Goal: Task Accomplishment & Management: Complete application form

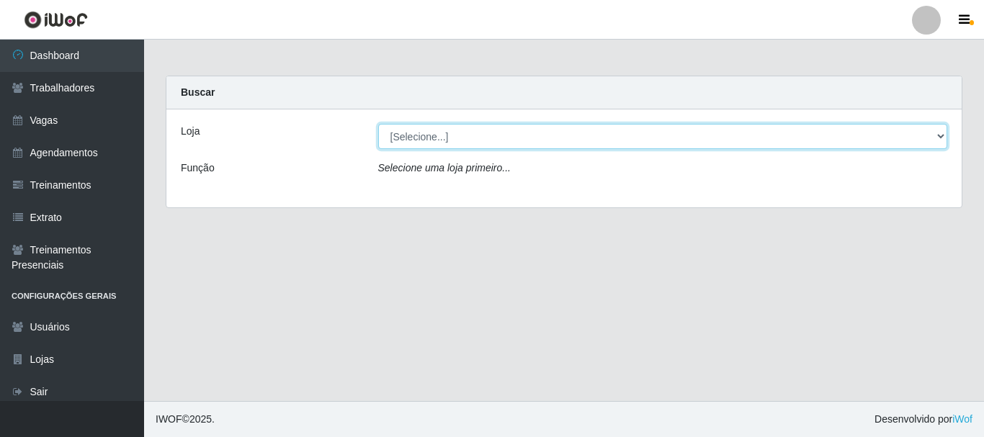
click at [498, 140] on select "[Selecione...] Supermercado São [PERSON_NAME]" at bounding box center [663, 136] width 570 height 25
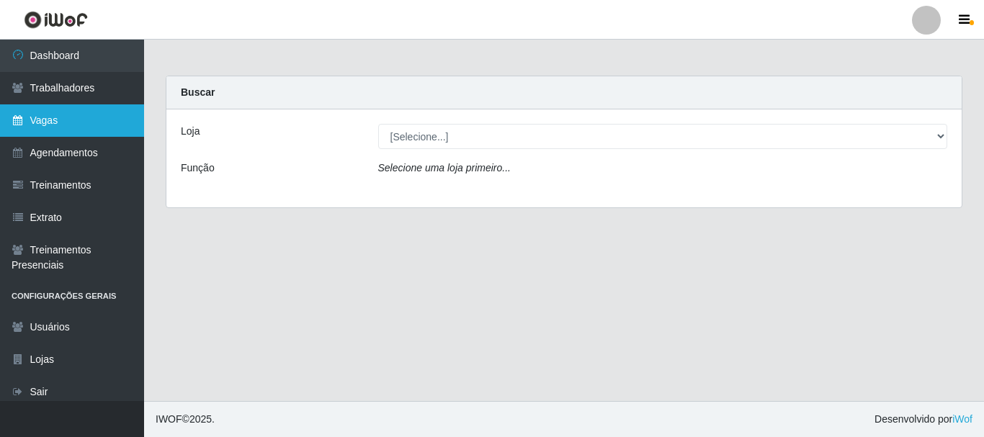
click at [72, 112] on link "Vagas" at bounding box center [72, 120] width 144 height 32
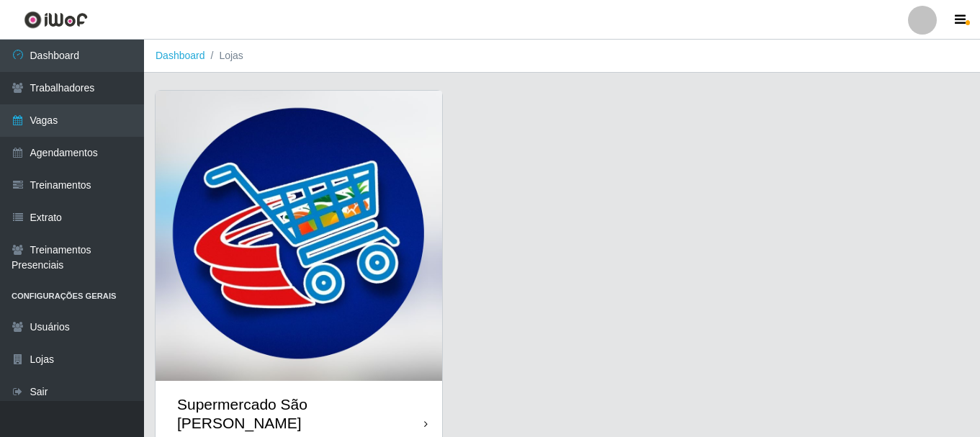
click at [309, 225] on img at bounding box center [299, 236] width 287 height 290
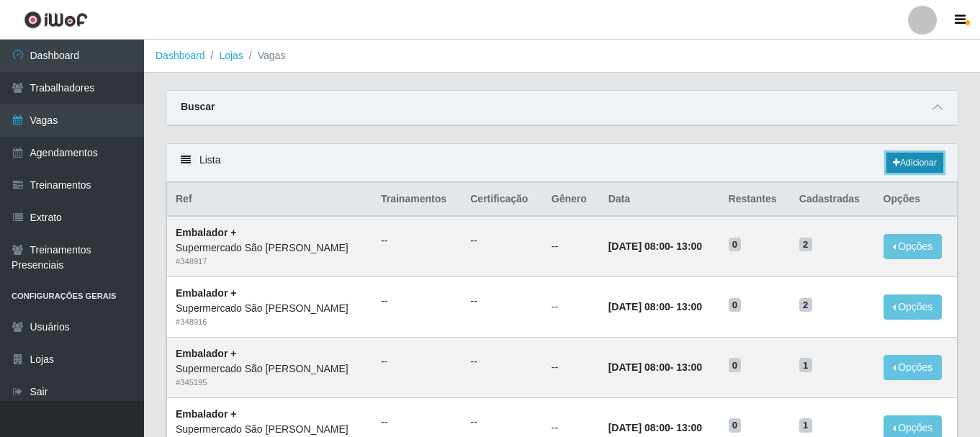
click at [908, 162] on link "Adicionar" at bounding box center [914, 163] width 57 height 20
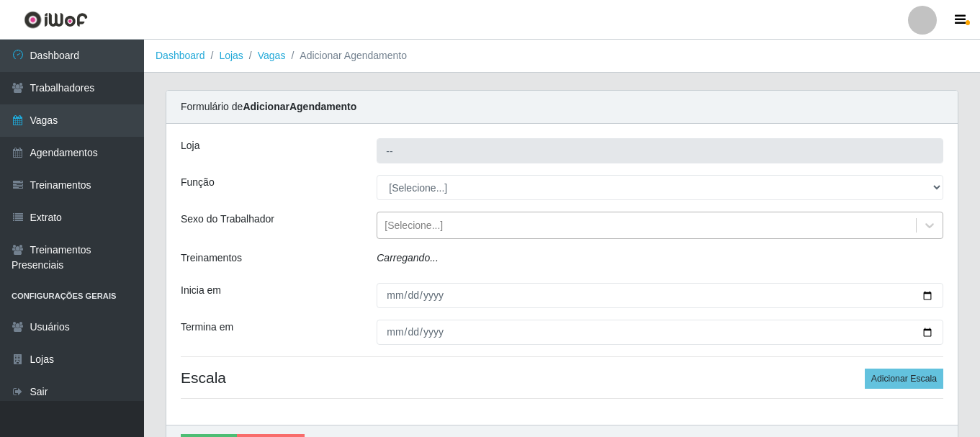
type input "Supermercado São [PERSON_NAME]"
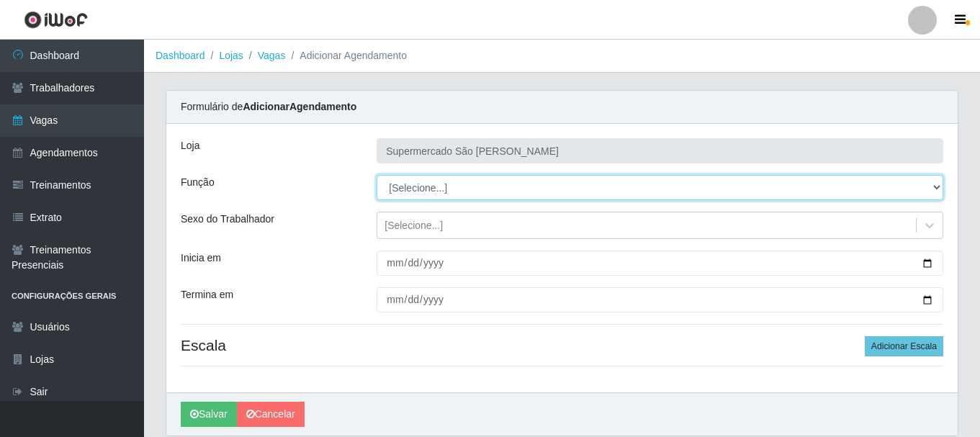
click at [413, 187] on select "[Selecione...] ASG ASG + ASG ++ Embalador Embalador + Embalador ++" at bounding box center [660, 187] width 567 height 25
select select "70"
click at [377, 175] on select "[Selecione...] ASG ASG + ASG ++ Embalador Embalador + Embalador ++" at bounding box center [660, 187] width 567 height 25
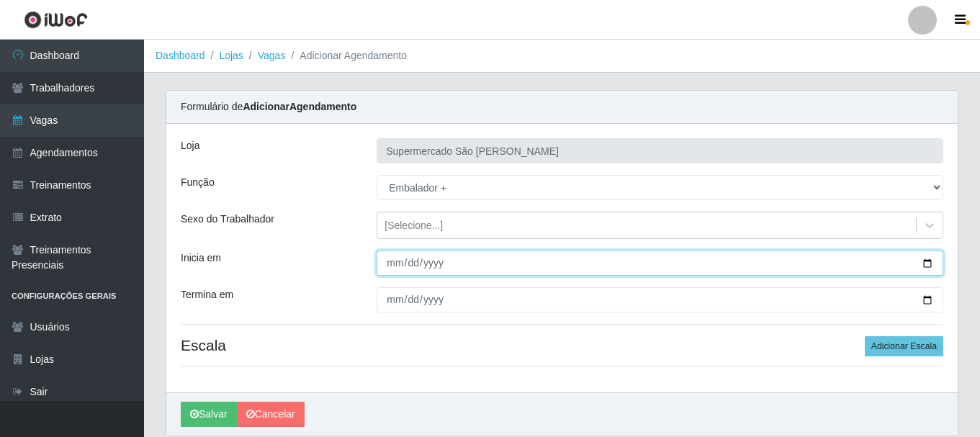
click at [387, 264] on input "Inicia em" at bounding box center [660, 263] width 567 height 25
click at [181, 402] on button "Salvar" at bounding box center [209, 414] width 56 height 25
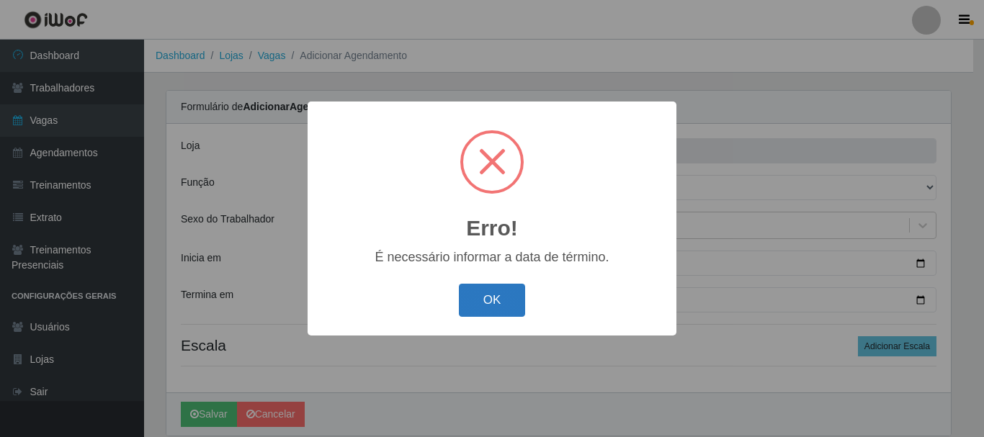
drag, startPoint x: 488, startPoint y: 292, endPoint x: 454, endPoint y: 279, distance: 36.2
click at [487, 292] on button "OK" at bounding box center [492, 301] width 67 height 34
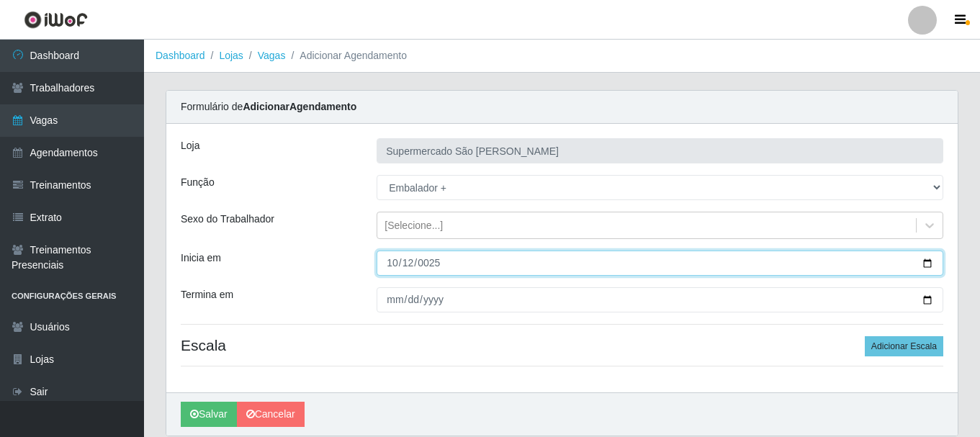
click at [454, 264] on input "0025-10-12" at bounding box center [660, 263] width 567 height 25
click at [449, 263] on input "0025-10-12" at bounding box center [660, 263] width 567 height 25
click at [437, 262] on input "0025-10-12" at bounding box center [660, 263] width 567 height 25
type input "2025-10-12"
click at [181, 402] on button "Salvar" at bounding box center [209, 414] width 56 height 25
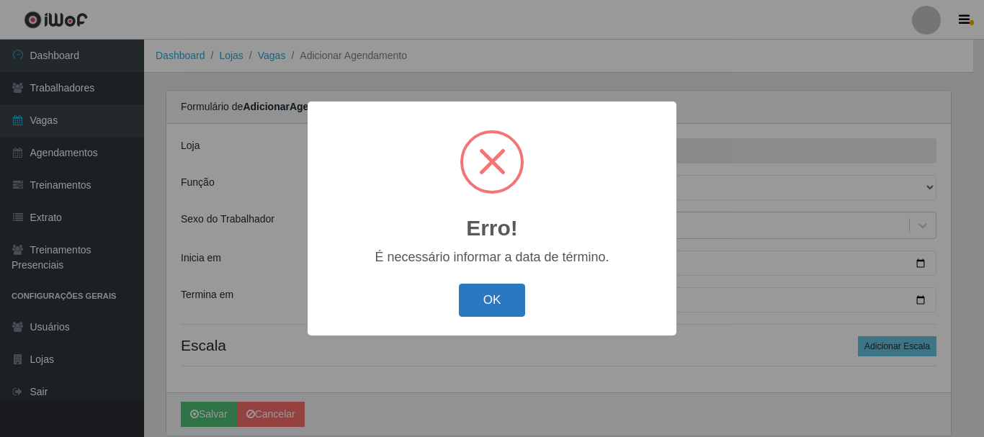
click at [464, 295] on button "OK" at bounding box center [492, 301] width 67 height 34
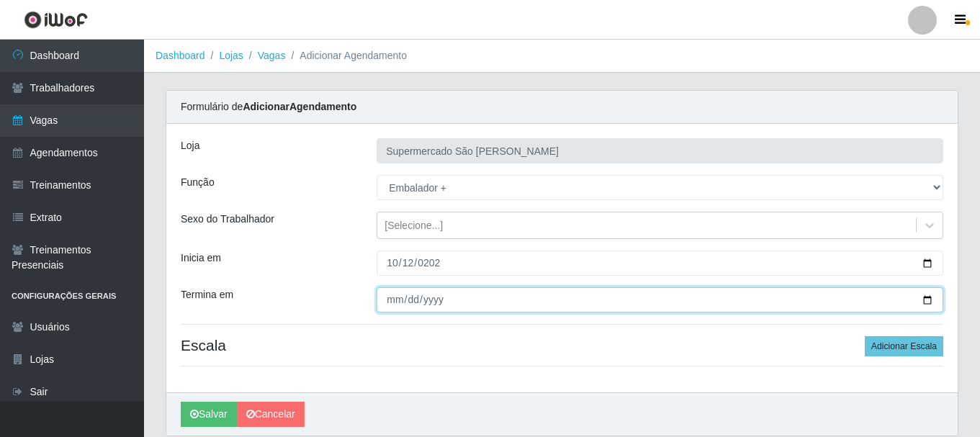
click at [390, 303] on input "Termina em" at bounding box center [660, 299] width 567 height 25
type input "2025-10-12"
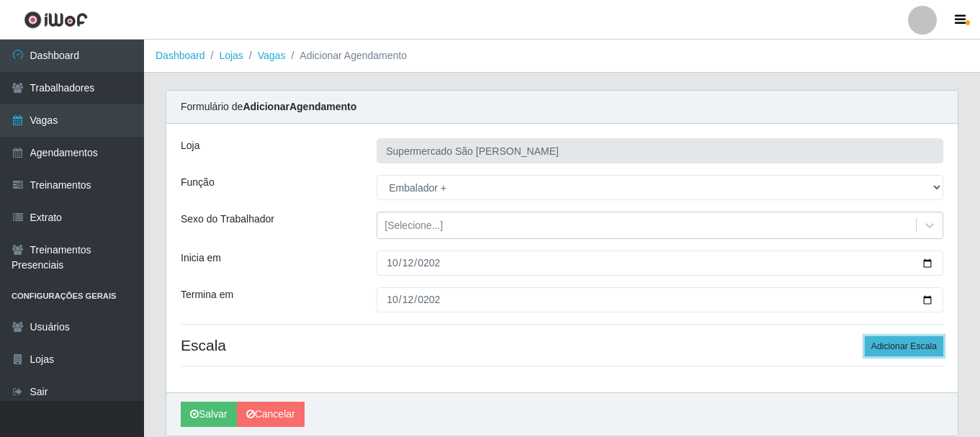
click at [899, 343] on button "Adicionar Escala" at bounding box center [904, 346] width 78 height 20
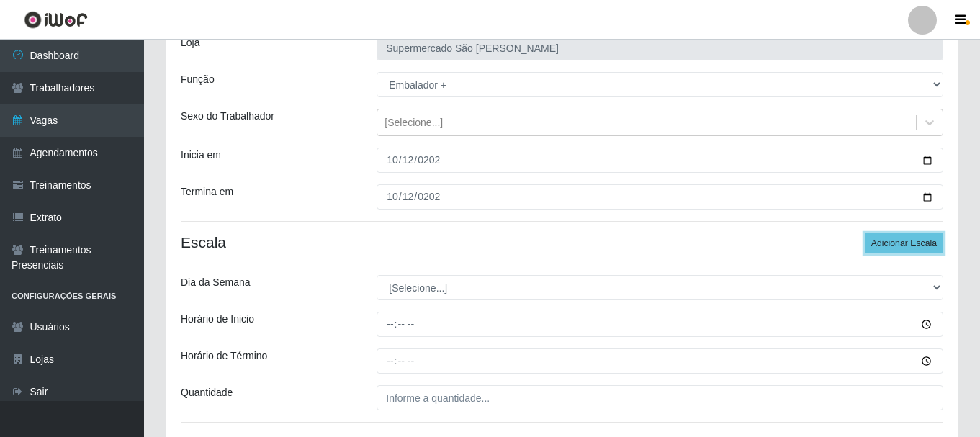
scroll to position [212, 0]
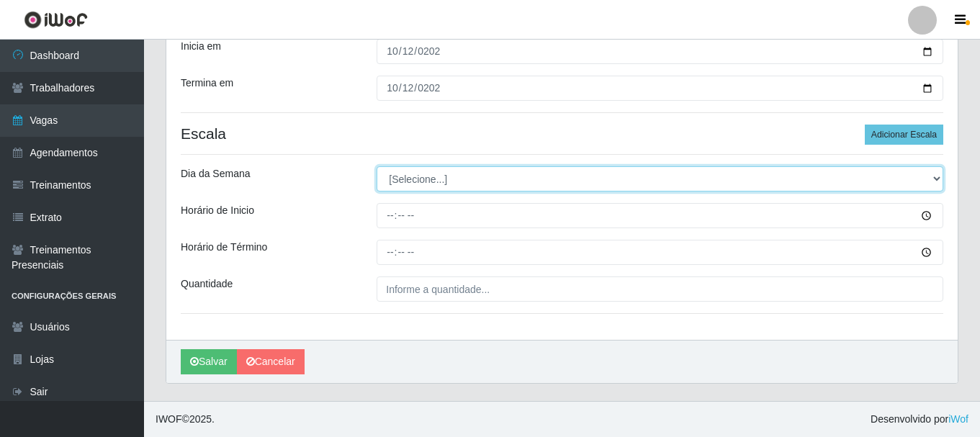
click at [443, 179] on select "[Selecione...] Segunda Terça Quarta Quinta Sexta Sábado Domingo" at bounding box center [660, 178] width 567 height 25
select select "0"
click at [377, 166] on select "[Selecione...] Segunda Terça Quarta Quinta Sexta Sábado Domingo" at bounding box center [660, 178] width 567 height 25
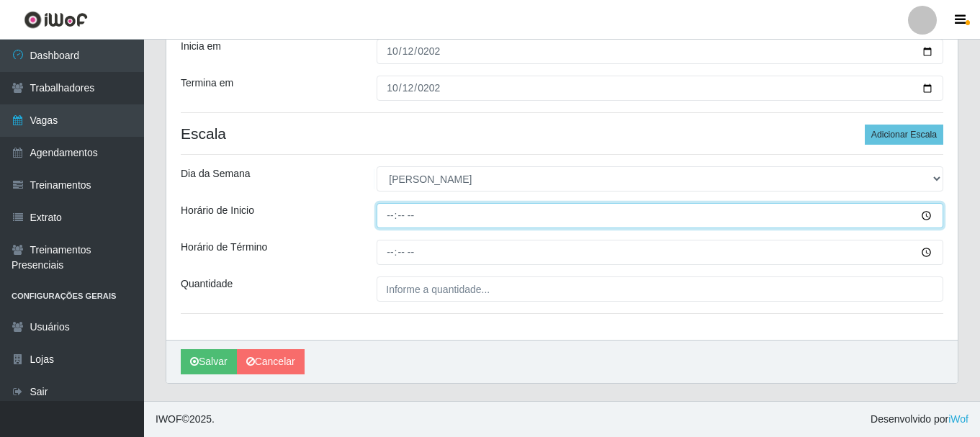
click at [390, 220] on input "Horário de Inicio" at bounding box center [660, 215] width 567 height 25
type input "08:00"
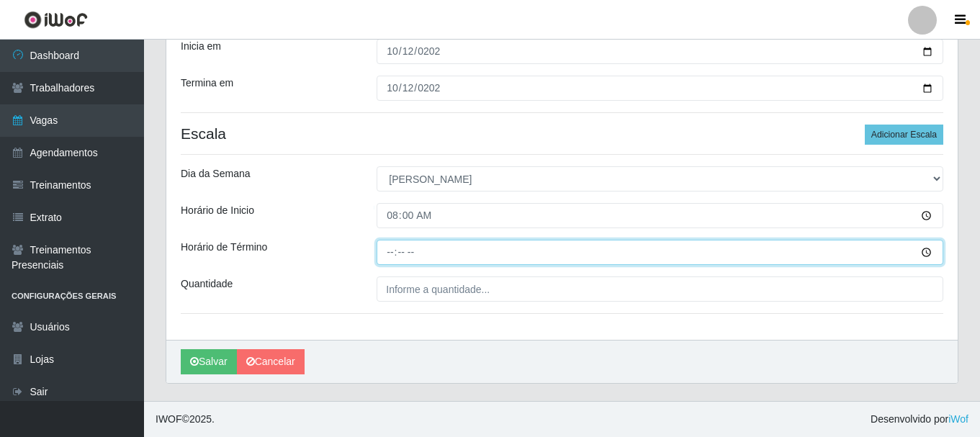
click at [392, 250] on input "Horário de Término" at bounding box center [660, 252] width 567 height 25
type input "13:00"
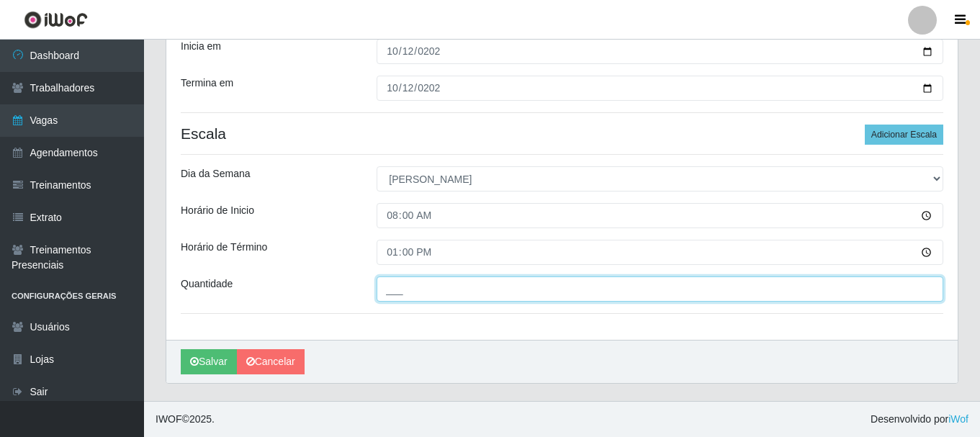
click at [393, 295] on input "___" at bounding box center [660, 289] width 567 height 25
type input "2__"
click at [181, 349] on button "Salvar" at bounding box center [209, 361] width 56 height 25
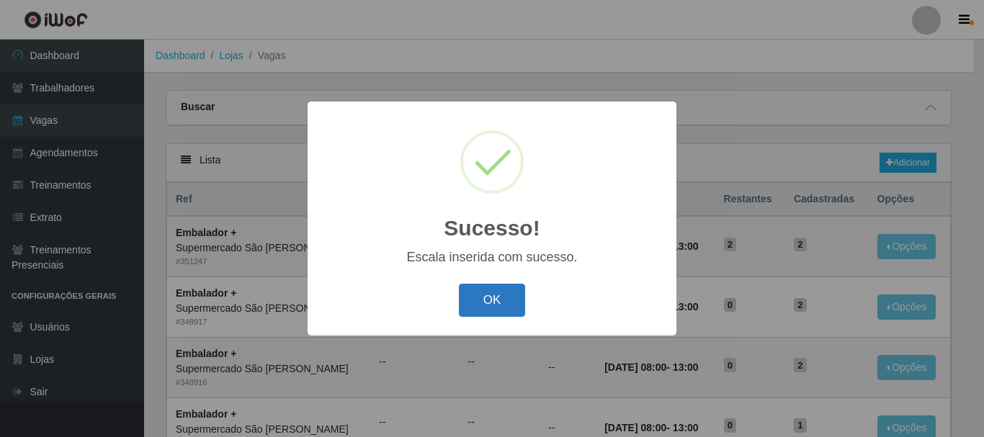
click at [485, 316] on button "OK" at bounding box center [492, 301] width 67 height 34
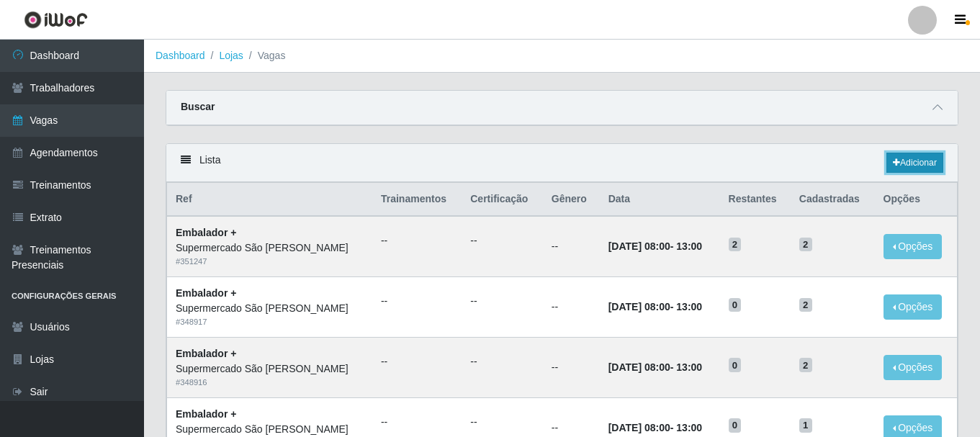
click at [910, 163] on link "Adicionar" at bounding box center [914, 163] width 57 height 20
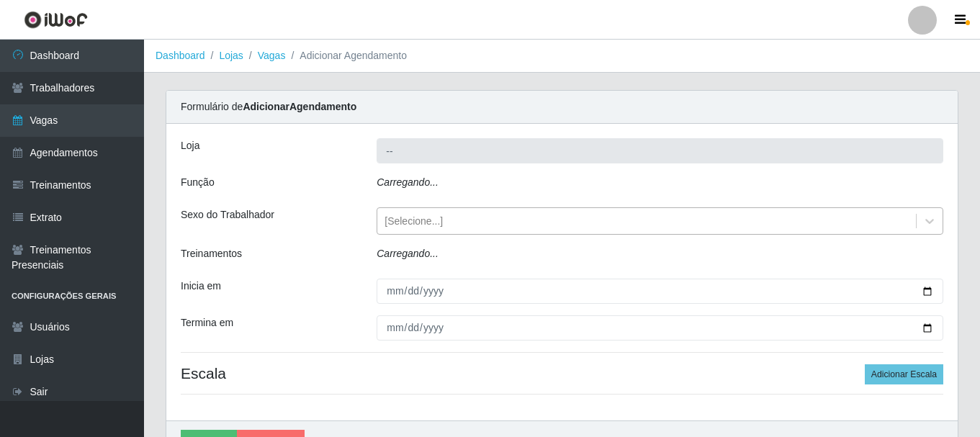
type input "Supermercado São [PERSON_NAME]"
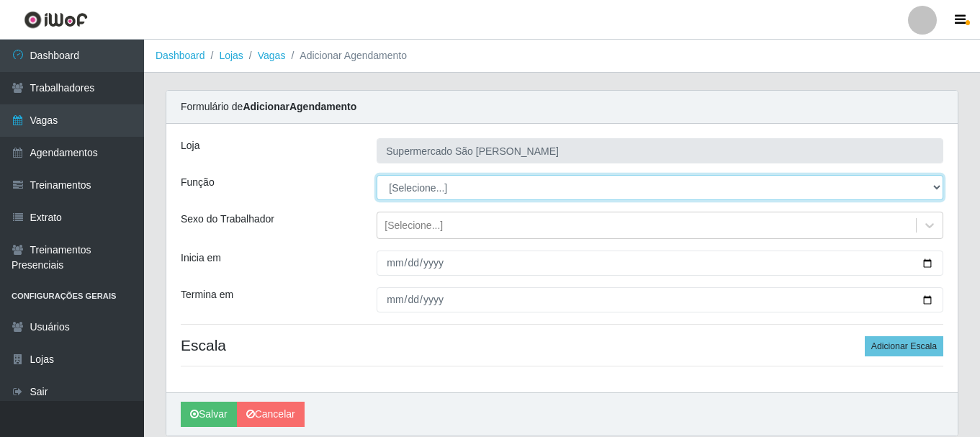
click at [468, 189] on select "[Selecione...] ASG ASG + ASG ++ Embalador Embalador + Embalador ++" at bounding box center [660, 187] width 567 height 25
select select "70"
click at [377, 175] on select "[Selecione...] ASG ASG + ASG ++ Embalador Embalador + Embalador ++" at bounding box center [660, 187] width 567 height 25
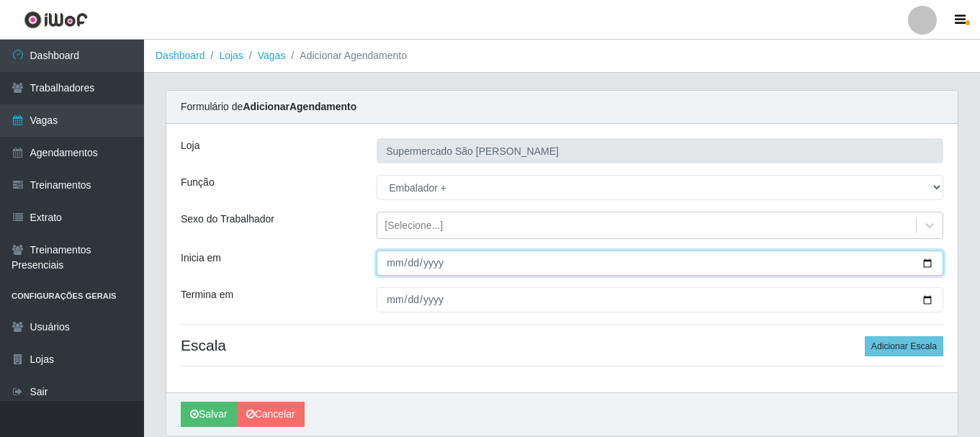
click at [394, 263] on input "Inicia em" at bounding box center [660, 263] width 567 height 25
type input "2025-10-19"
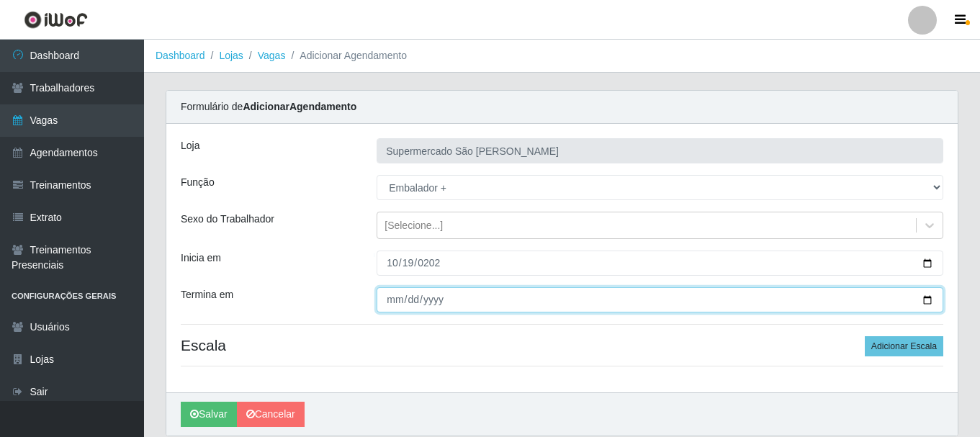
click at [395, 300] on input "Termina em" at bounding box center [660, 299] width 567 height 25
type input "2025-10-19"
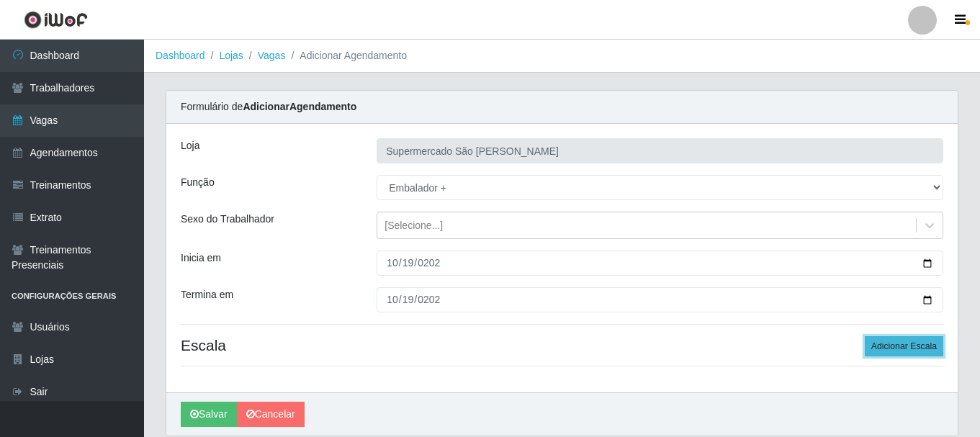
click at [904, 346] on button "Adicionar Escala" at bounding box center [904, 346] width 78 height 20
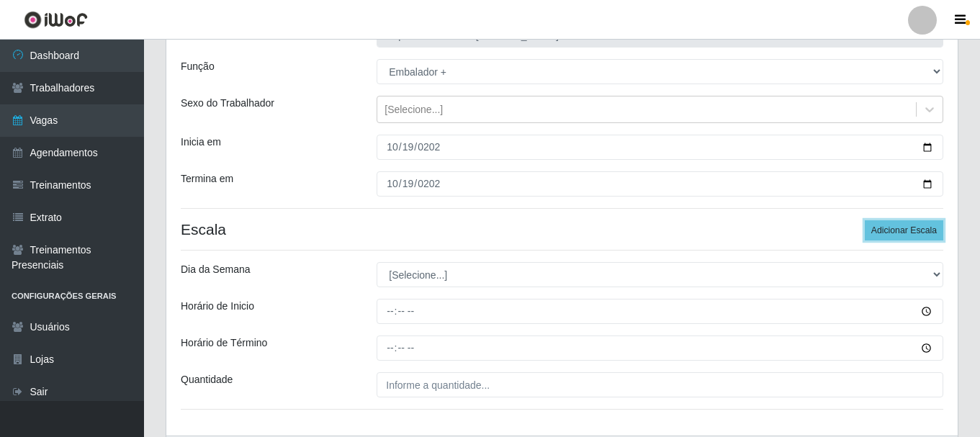
scroll to position [212, 0]
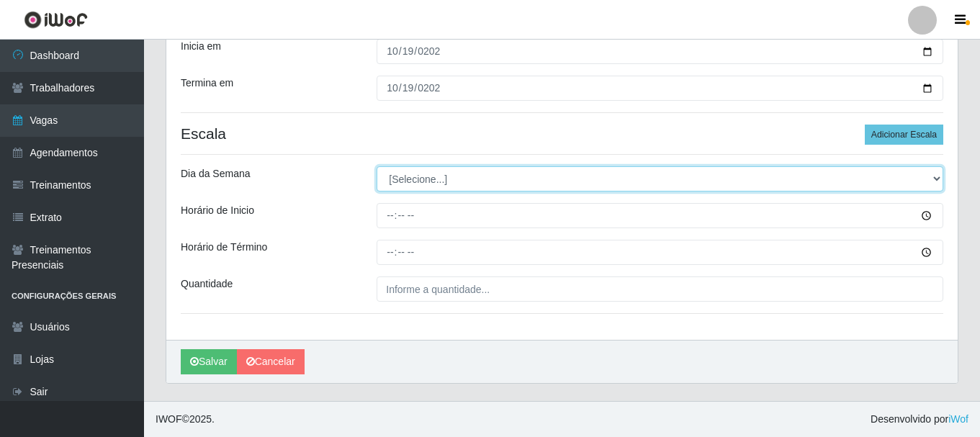
click at [448, 181] on select "[Selecione...] Segunda Terça Quarta Quinta Sexta Sábado Domingo" at bounding box center [660, 178] width 567 height 25
select select "0"
click at [377, 166] on select "[Selecione...] Segunda Terça Quarta Quinta Sexta Sábado Domingo" at bounding box center [660, 178] width 567 height 25
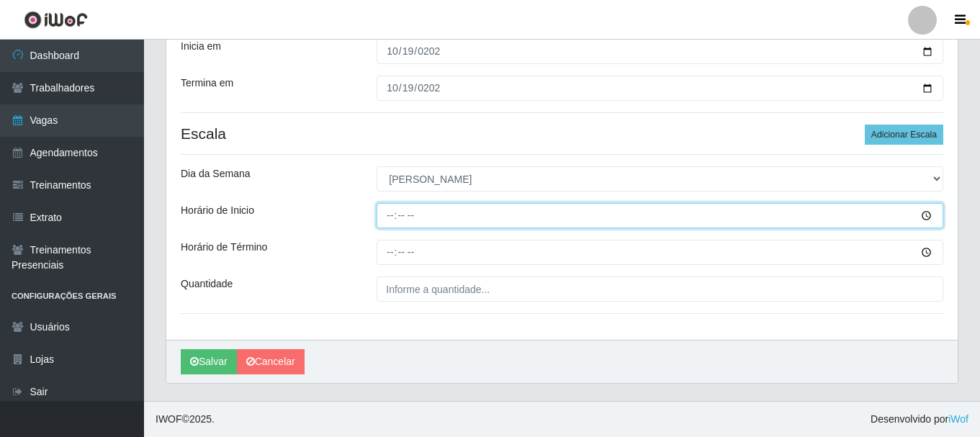
click at [393, 217] on input "Horário de Inicio" at bounding box center [660, 215] width 567 height 25
type input "08:00"
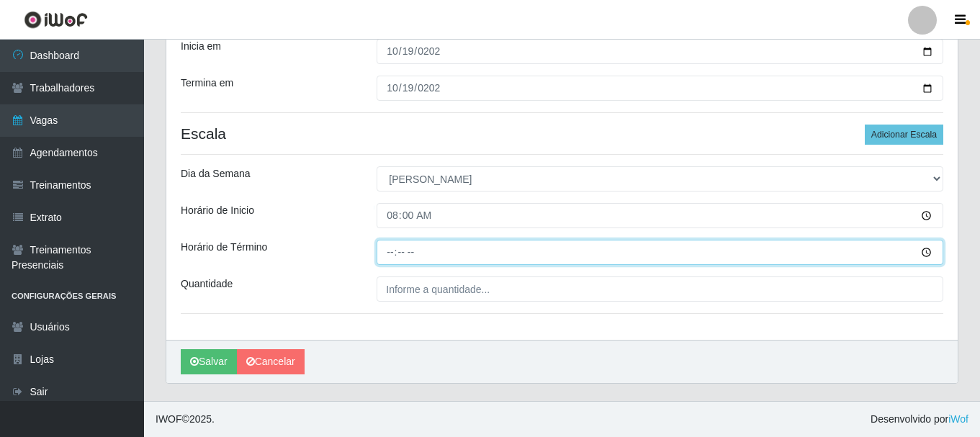
click at [381, 248] on input "Horário de Término" at bounding box center [660, 252] width 567 height 25
type input "13:00"
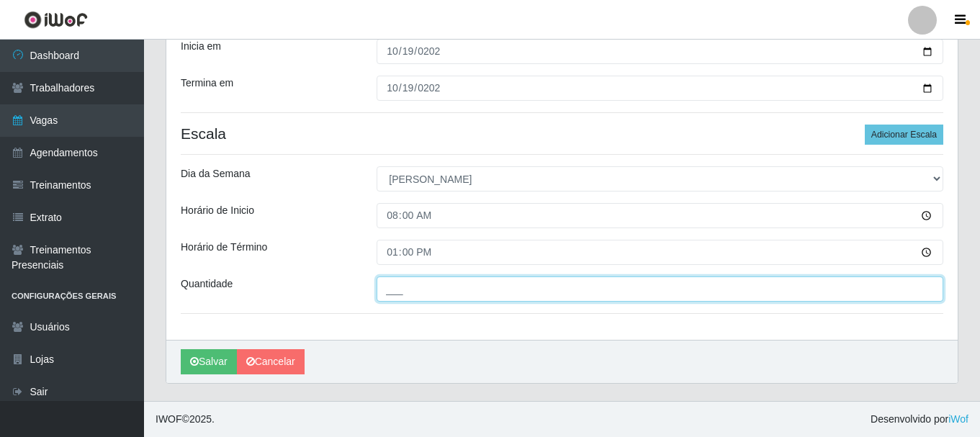
click at [441, 295] on input "___" at bounding box center [660, 289] width 567 height 25
type input "2__"
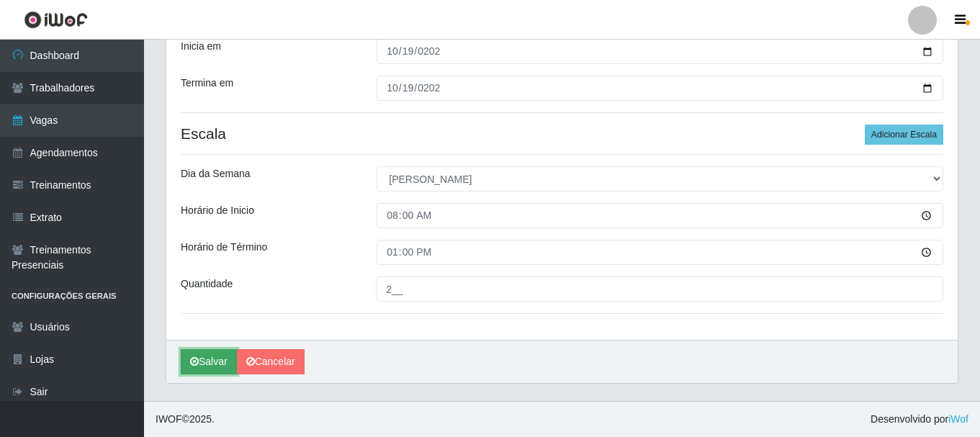
click at [209, 359] on button "Salvar" at bounding box center [209, 361] width 56 height 25
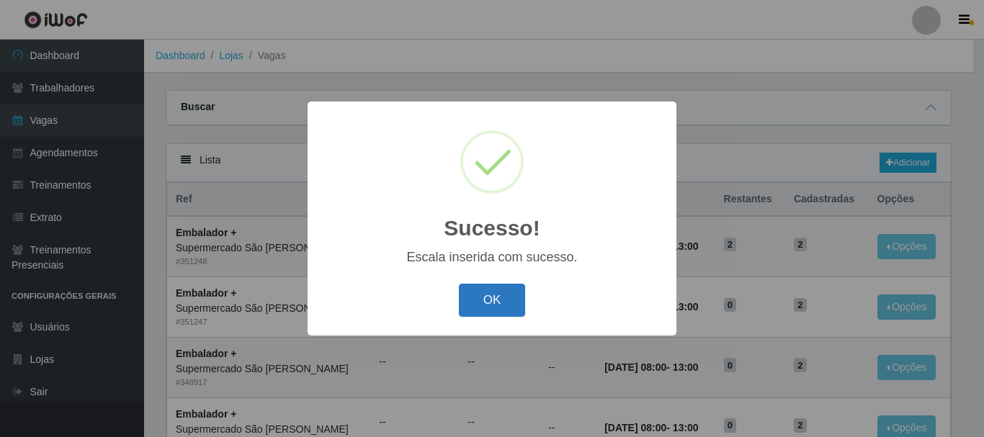
click at [471, 298] on button "OK" at bounding box center [492, 301] width 67 height 34
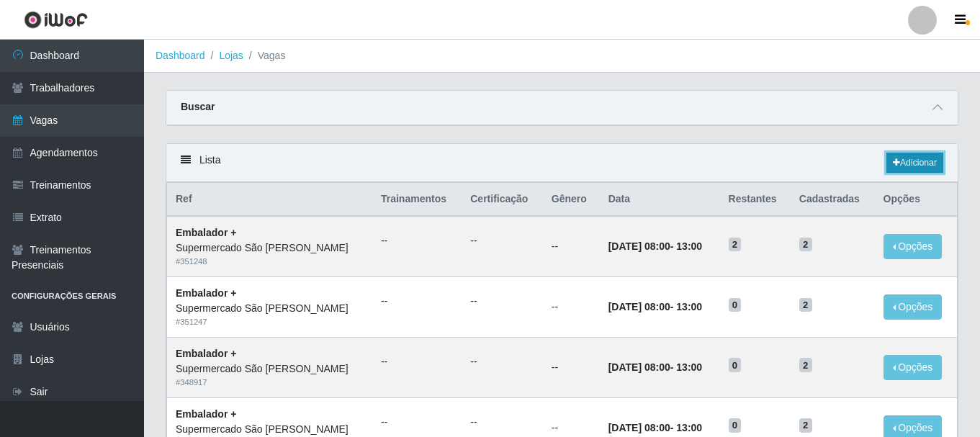
click at [900, 166] on link "Adicionar" at bounding box center [914, 163] width 57 height 20
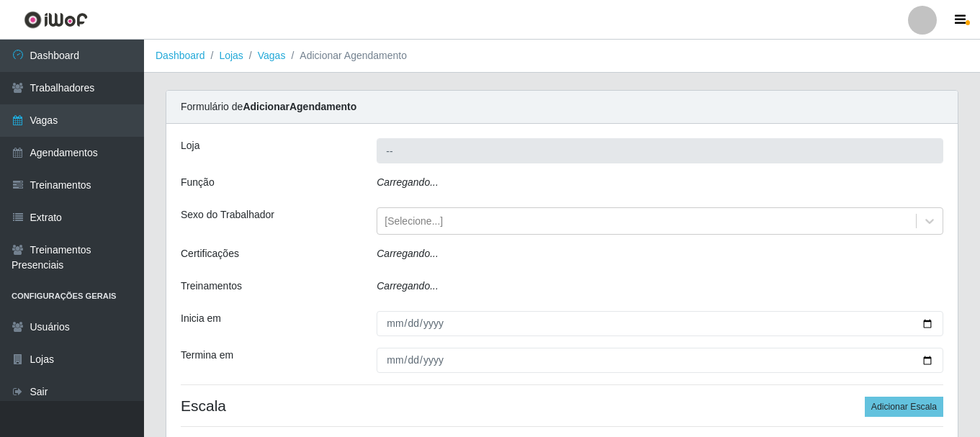
type input "Supermercado São [PERSON_NAME]"
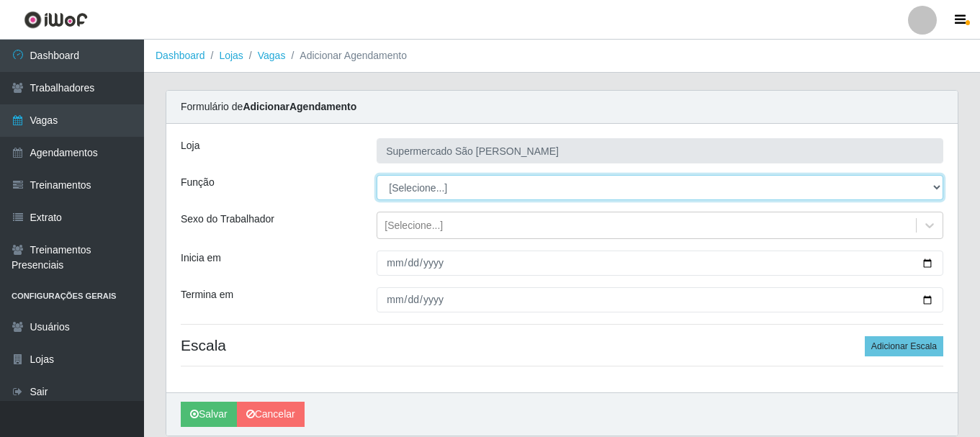
drag, startPoint x: 462, startPoint y: 187, endPoint x: 460, endPoint y: 194, distance: 7.5
click at [462, 187] on select "[Selecione...] ASG ASG + ASG ++ Embalador Embalador + Embalador ++" at bounding box center [660, 187] width 567 height 25
select select "70"
click at [377, 175] on select "[Selecione...] ASG ASG + ASG ++ Embalador Embalador + Embalador ++" at bounding box center [660, 187] width 567 height 25
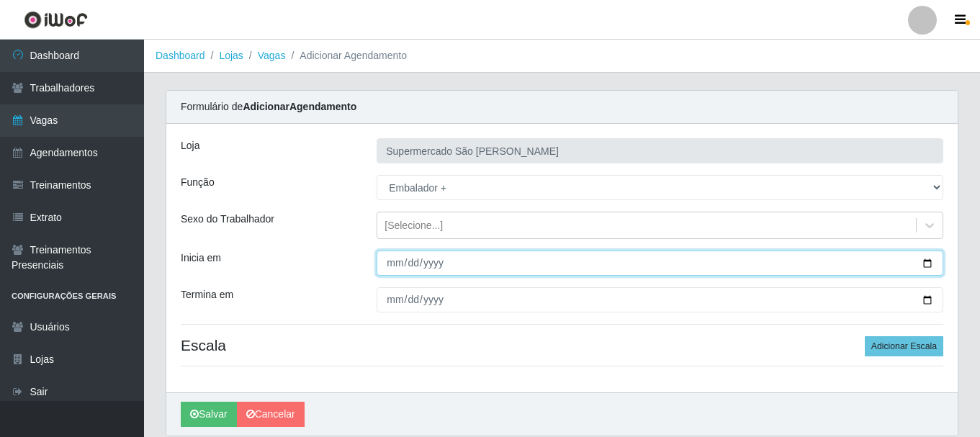
click at [386, 264] on input "Inicia em" at bounding box center [660, 263] width 567 height 25
type input "2025-10-04"
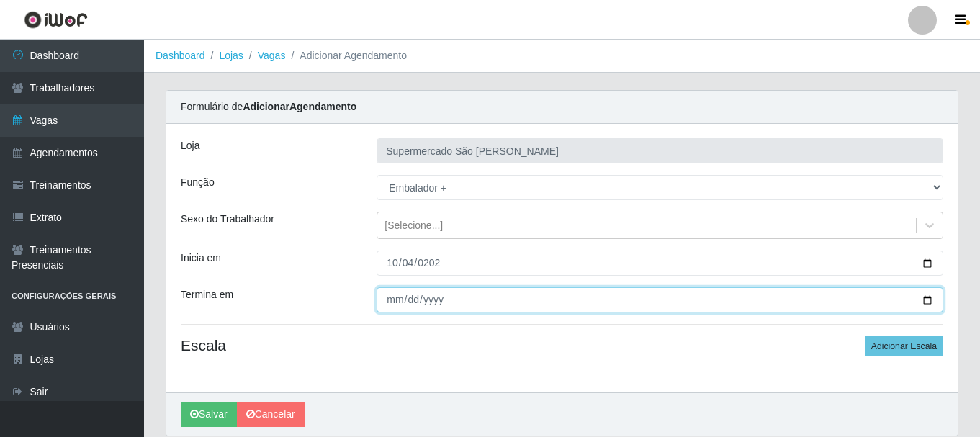
click at [398, 301] on input "Termina em" at bounding box center [660, 299] width 567 height 25
type input "2025-10-04"
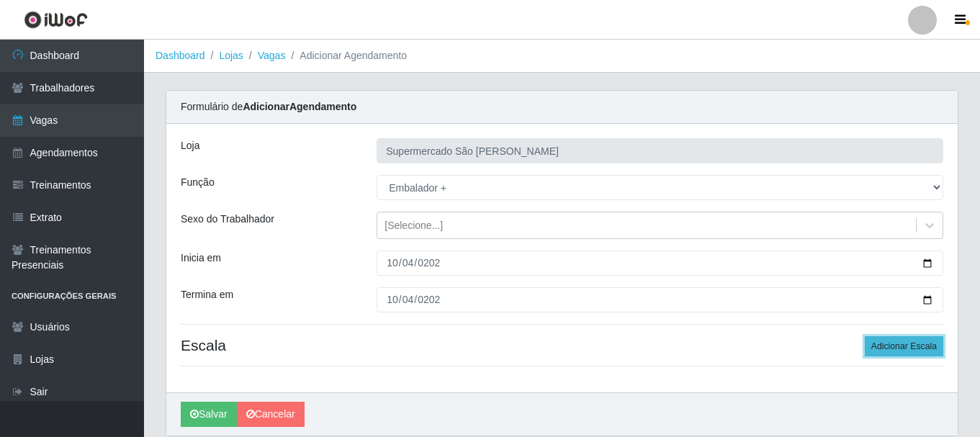
click at [908, 349] on button "Adicionar Escala" at bounding box center [904, 346] width 78 height 20
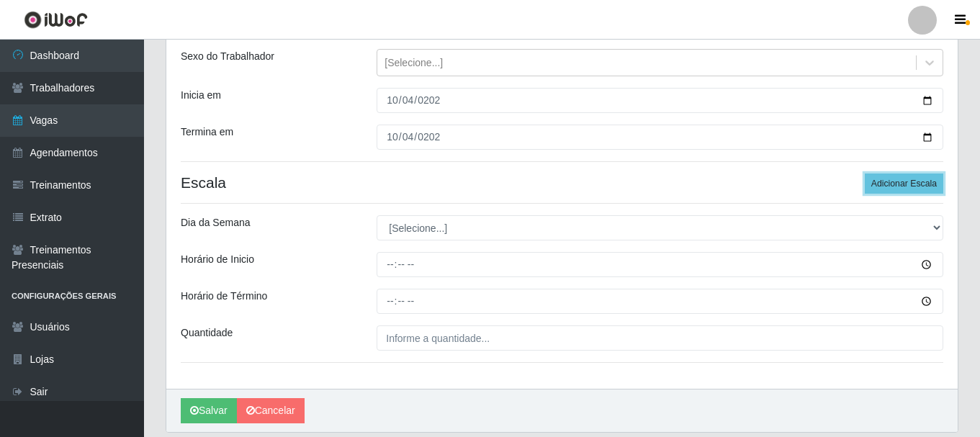
scroll to position [212, 0]
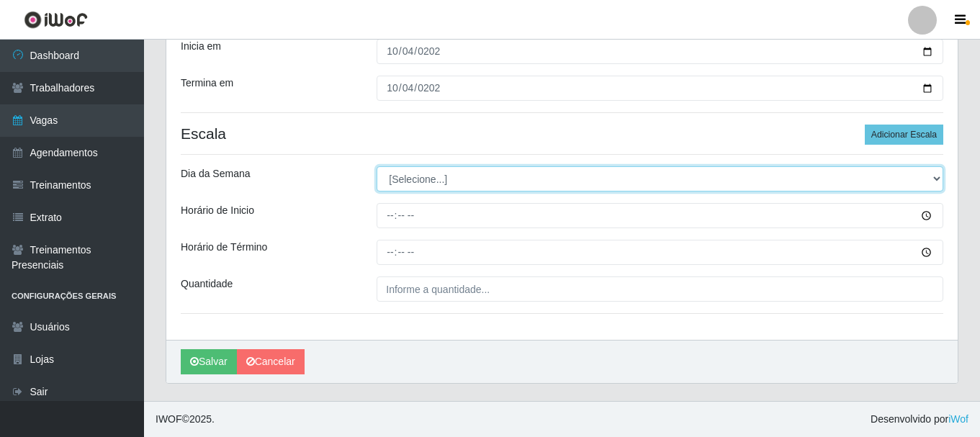
click at [465, 174] on select "[Selecione...] Segunda Terça Quarta Quinta Sexta Sábado Domingo" at bounding box center [660, 178] width 567 height 25
select select "6"
click at [377, 166] on select "[Selecione...] Segunda Terça Quarta Quinta Sexta Sábado Domingo" at bounding box center [660, 178] width 567 height 25
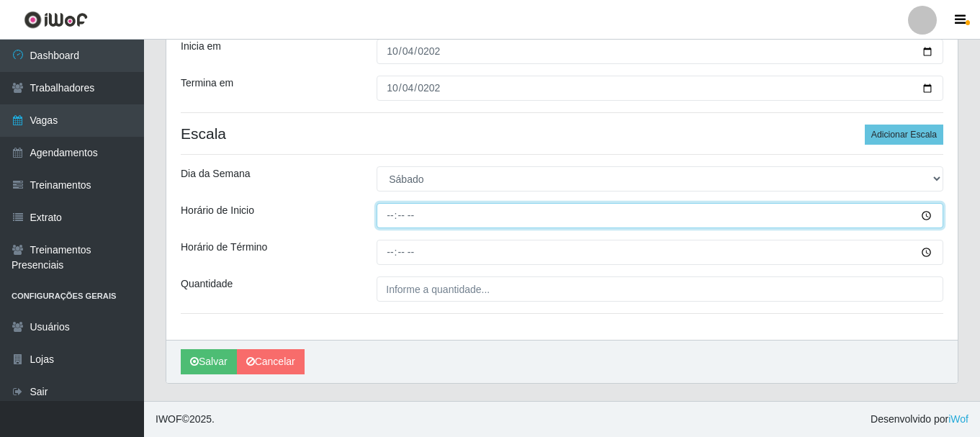
click at [382, 216] on input "Horário de Inicio" at bounding box center [660, 215] width 567 height 25
type input "15:00"
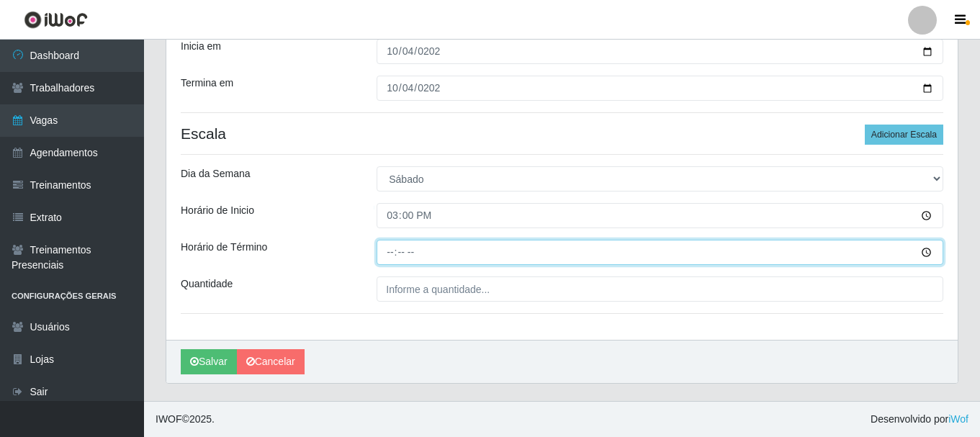
click at [385, 246] on input "Horário de Término" at bounding box center [660, 252] width 567 height 25
type input "19:00"
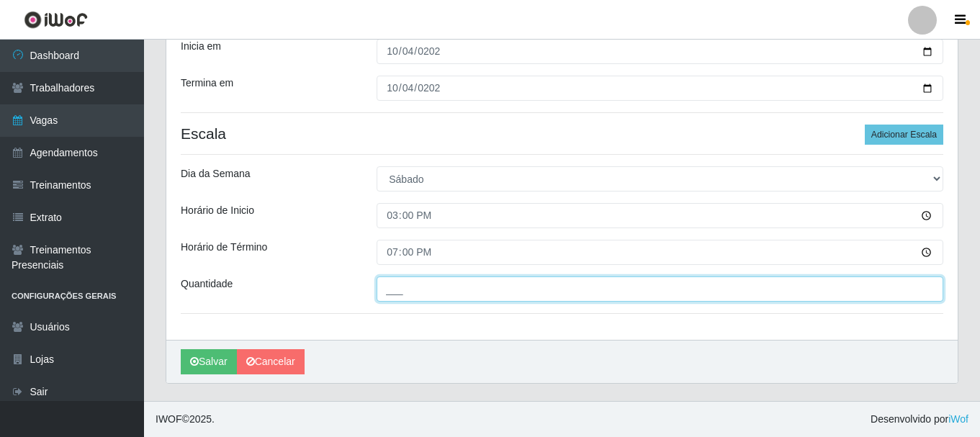
click at [401, 289] on input "___" at bounding box center [660, 289] width 567 height 25
type input "1__"
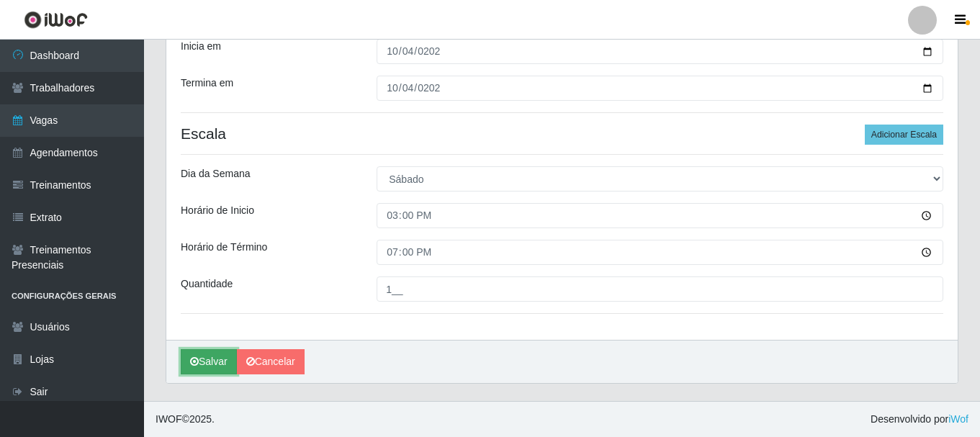
click at [214, 359] on button "Salvar" at bounding box center [209, 361] width 56 height 25
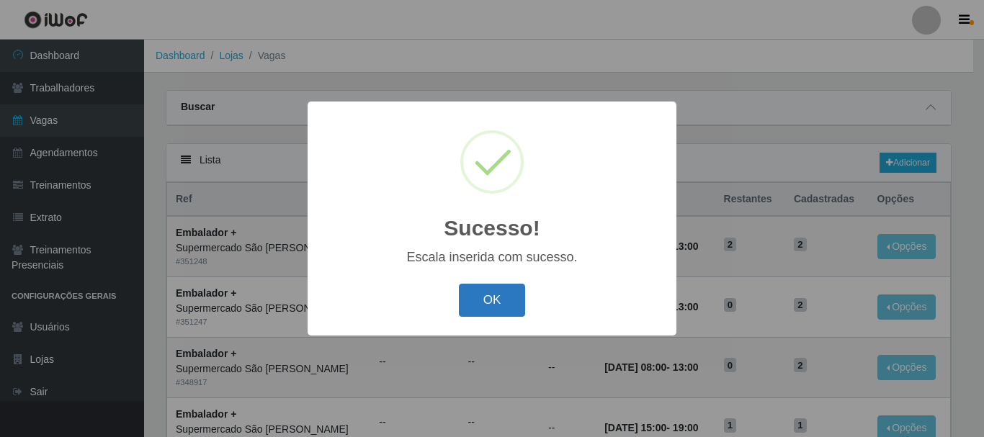
click at [489, 307] on button "OK" at bounding box center [492, 301] width 67 height 34
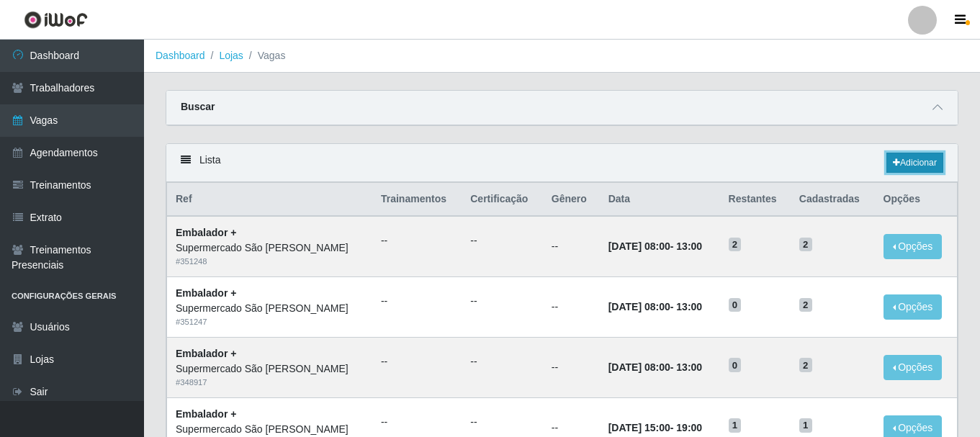
click at [909, 157] on link "Adicionar" at bounding box center [914, 163] width 57 height 20
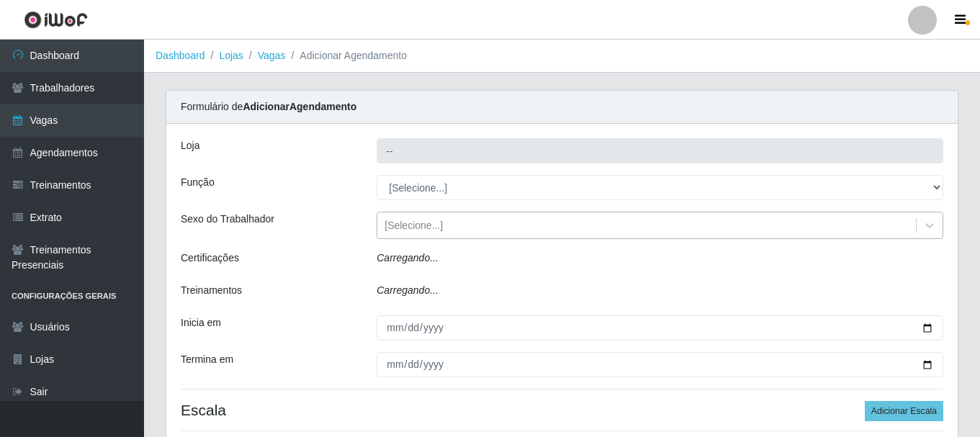
type input "Supermercado São [PERSON_NAME]"
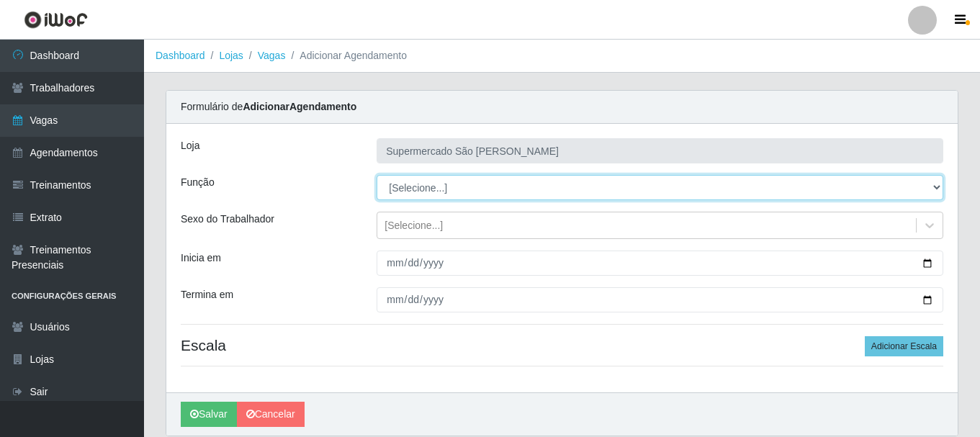
click at [457, 185] on select "[Selecione...] ASG ASG + ASG ++ Embalador Embalador + Embalador ++" at bounding box center [660, 187] width 567 height 25
select select "70"
click at [377, 175] on select "[Selecione...] ASG ASG + ASG ++ Embalador Embalador + Embalador ++" at bounding box center [660, 187] width 567 height 25
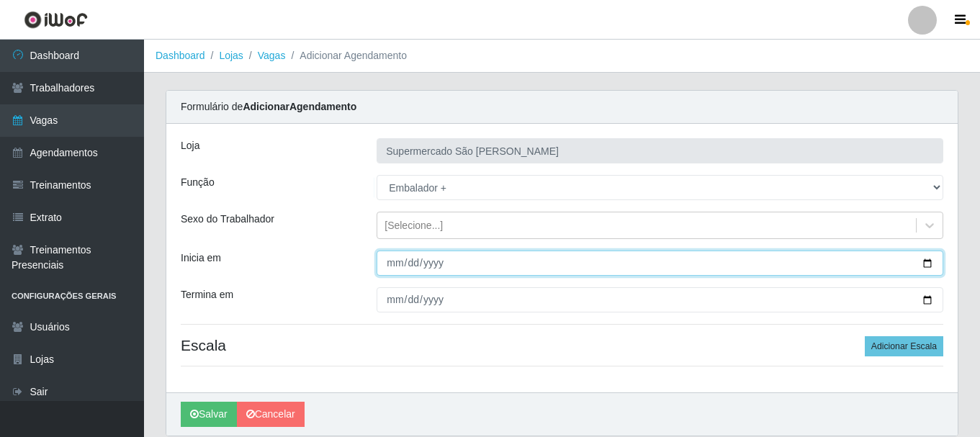
click at [387, 264] on input "Inicia em" at bounding box center [660, 263] width 567 height 25
type input "2025-10-11"
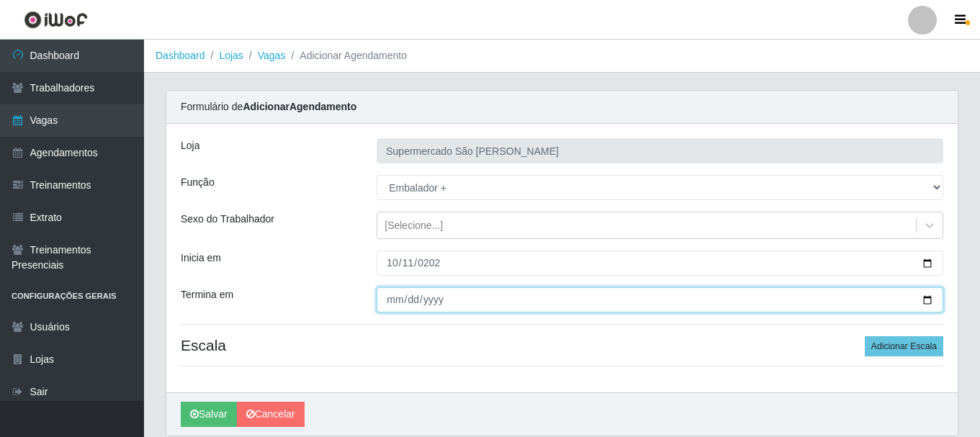
click at [389, 296] on input "Termina em" at bounding box center [660, 299] width 567 height 25
type input "2025-10-11"
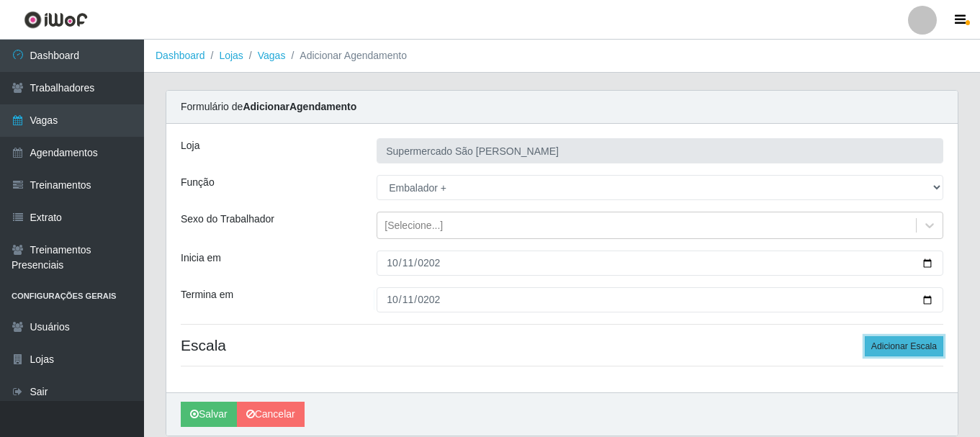
click at [907, 345] on button "Adicionar Escala" at bounding box center [904, 346] width 78 height 20
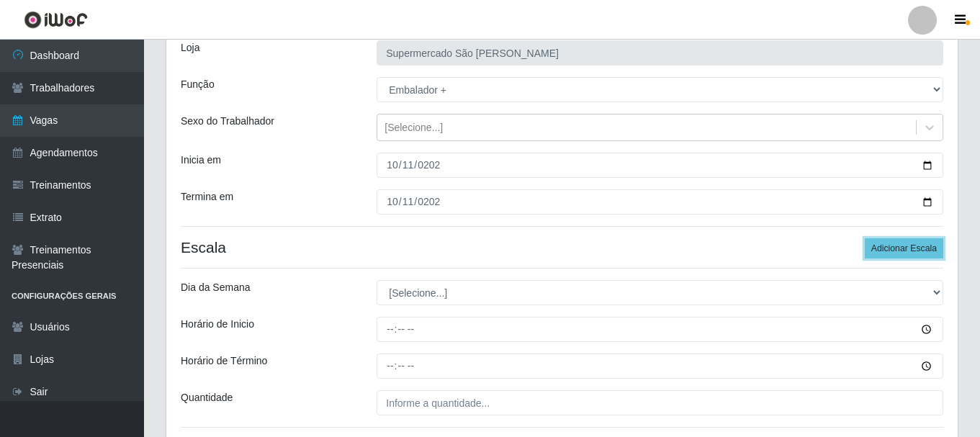
scroll to position [212, 0]
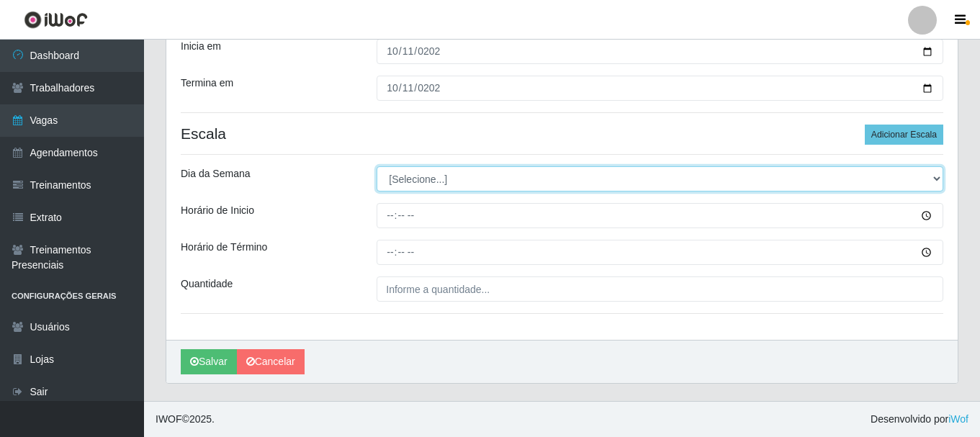
click at [444, 178] on select "[Selecione...] Segunda Terça Quarta Quinta Sexta Sábado Domingo" at bounding box center [660, 178] width 567 height 25
select select "6"
click at [377, 166] on select "[Selecione...] Segunda Terça Quarta Quinta Sexta Sábado Domingo" at bounding box center [660, 178] width 567 height 25
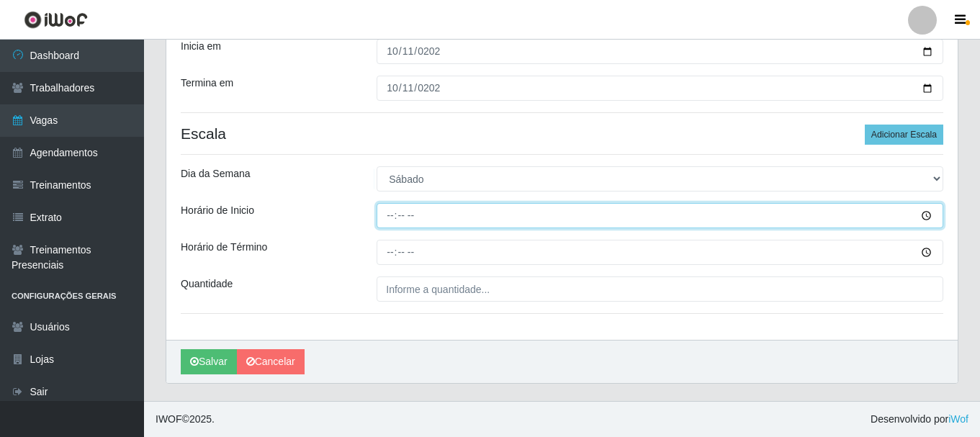
click at [387, 217] on input "Horário de Inicio" at bounding box center [660, 215] width 567 height 25
type input "08:00"
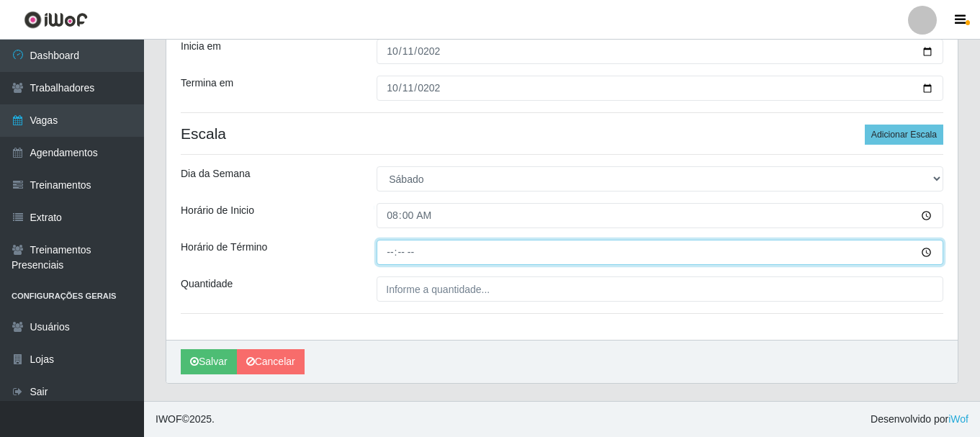
click at [390, 257] on input "Horário de Término" at bounding box center [660, 252] width 567 height 25
type input "13:00"
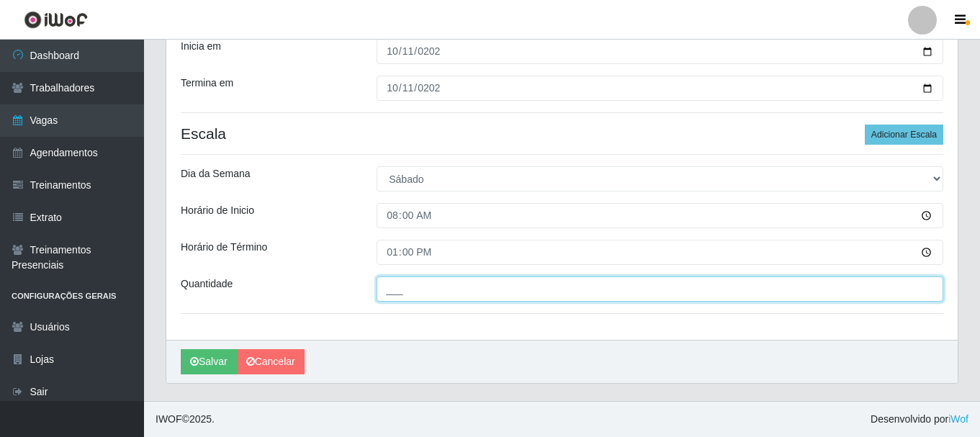
click at [397, 292] on input "___" at bounding box center [660, 289] width 567 height 25
type input "2__"
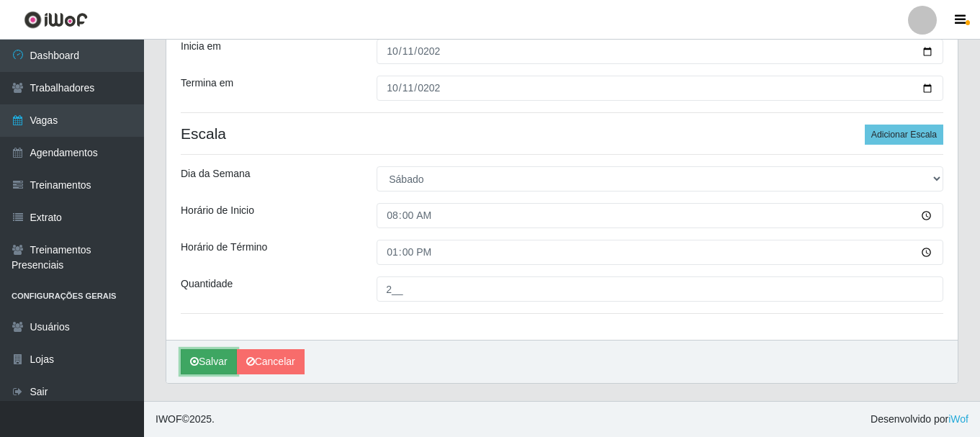
click at [218, 367] on button "Salvar" at bounding box center [209, 361] width 56 height 25
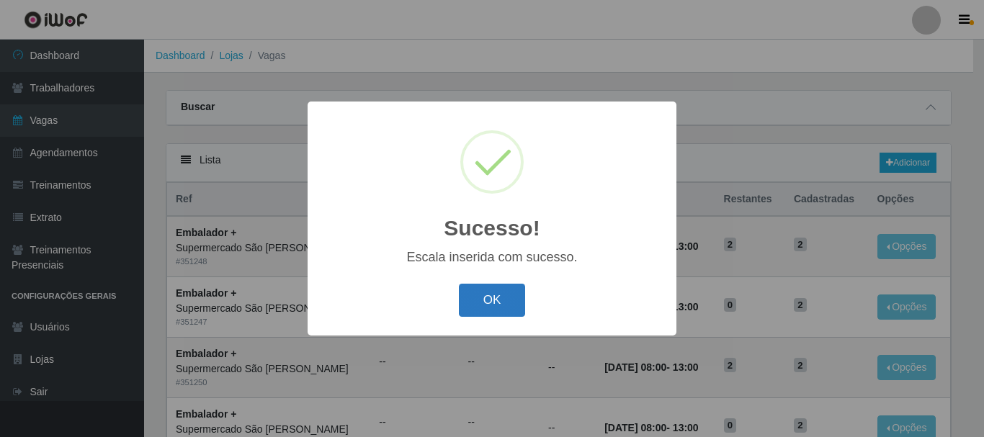
click at [502, 303] on button "OK" at bounding box center [492, 301] width 67 height 34
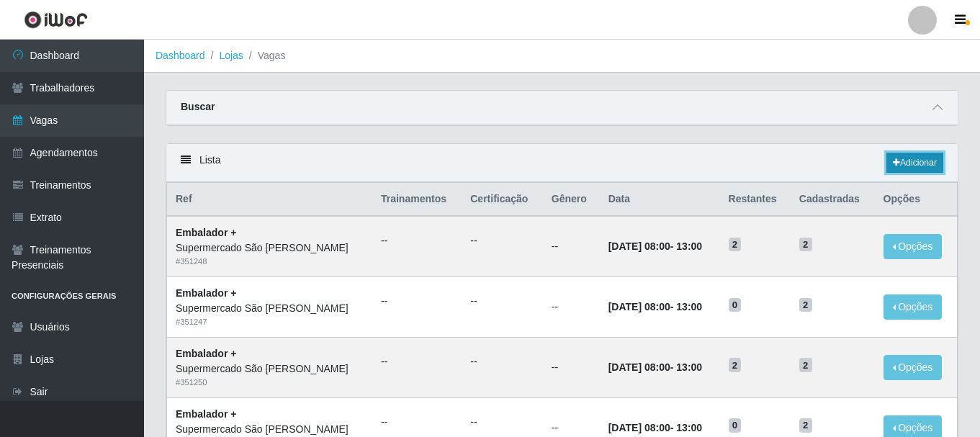
click at [902, 156] on link "Adicionar" at bounding box center [914, 163] width 57 height 20
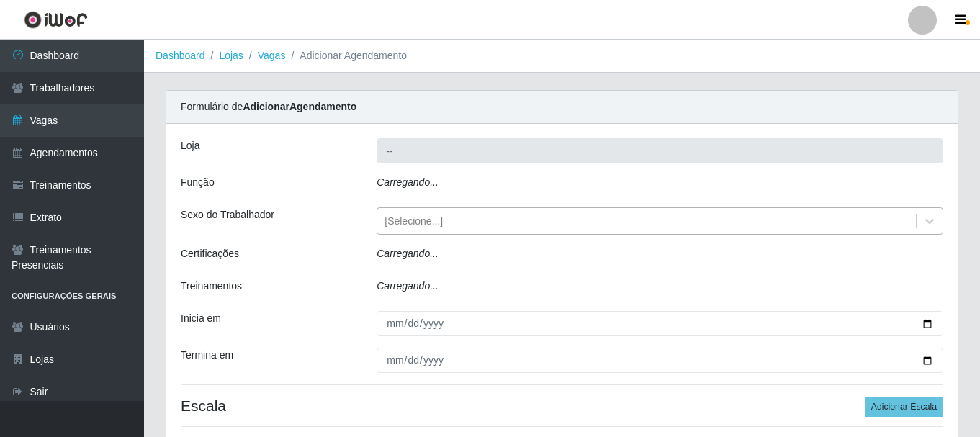
type input "Supermercado São [PERSON_NAME]"
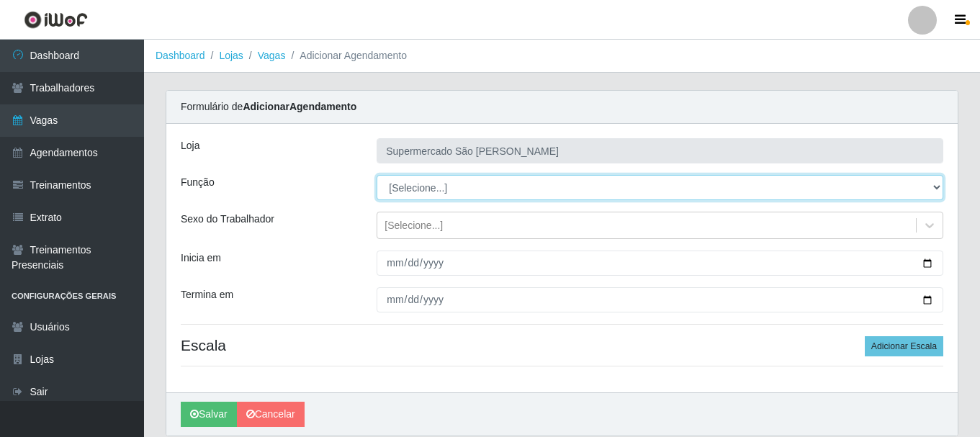
click at [416, 187] on select "[Selecione...] ASG ASG + ASG ++ Embalador Embalador + Embalador ++" at bounding box center [660, 187] width 567 height 25
select select "70"
click at [377, 175] on select "[Selecione...] ASG ASG + ASG ++ Embalador Embalador + Embalador ++" at bounding box center [660, 187] width 567 height 25
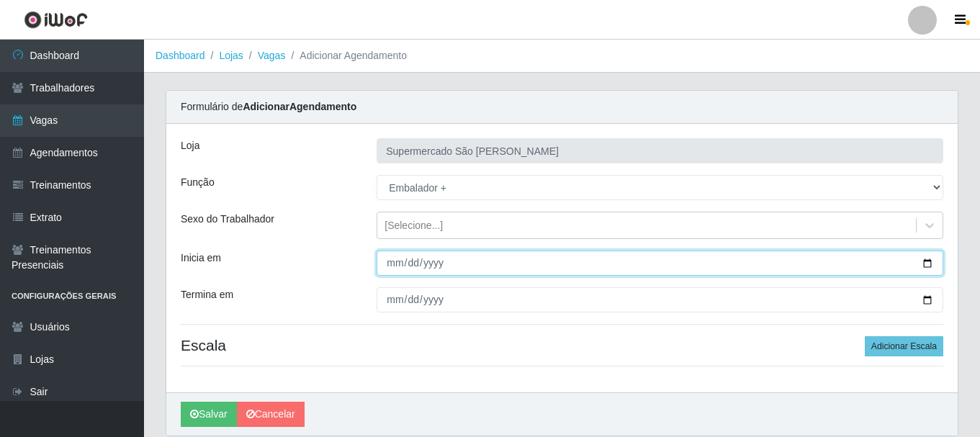
click at [399, 266] on input "Inicia em" at bounding box center [660, 263] width 567 height 25
type input "2025-10-11"
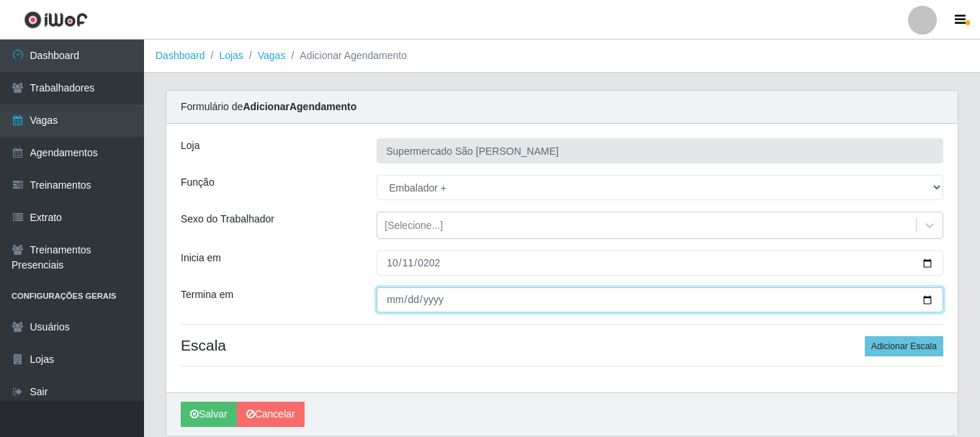
click at [398, 305] on input "Termina em" at bounding box center [660, 299] width 567 height 25
type input "2025-10-11"
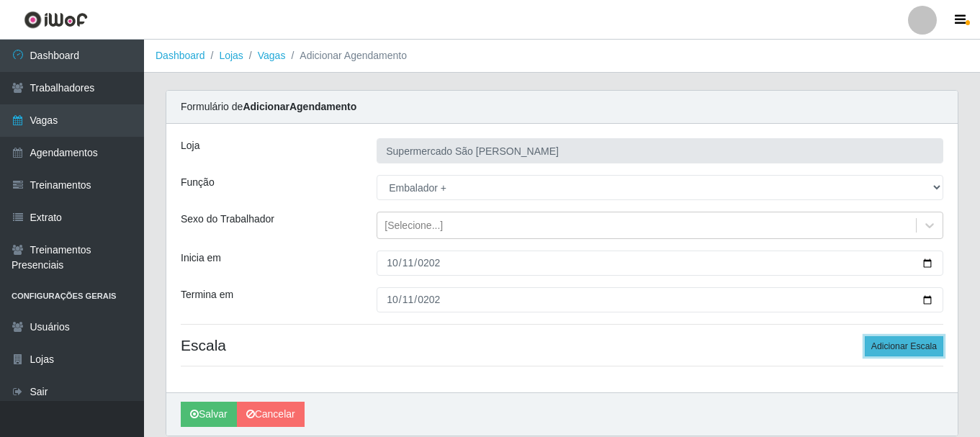
click at [888, 351] on button "Adicionar Escala" at bounding box center [904, 346] width 78 height 20
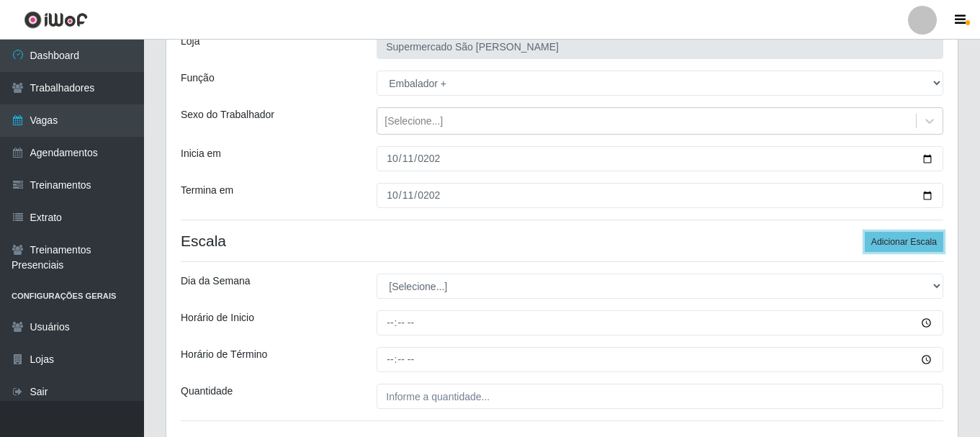
scroll to position [212, 0]
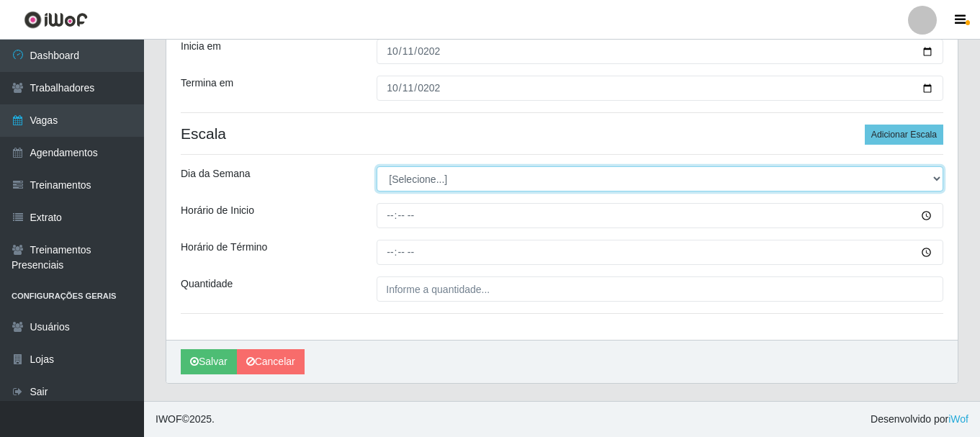
click at [425, 184] on select "[Selecione...] Segunda Terça Quarta Quinta Sexta Sábado Domingo" at bounding box center [660, 178] width 567 height 25
select select "6"
click at [377, 166] on select "[Selecione...] Segunda Terça Quarta Quinta Sexta Sábado Domingo" at bounding box center [660, 178] width 567 height 25
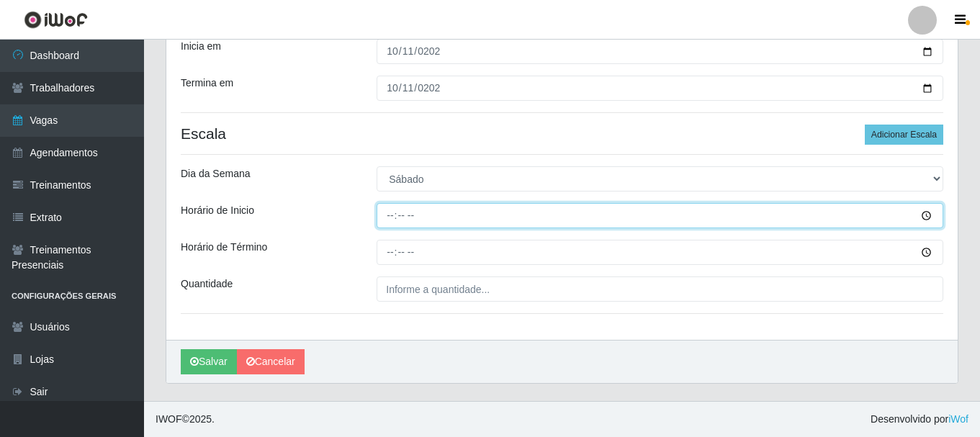
click at [390, 221] on input "Horário de Inicio" at bounding box center [660, 215] width 567 height 25
type input "15:00"
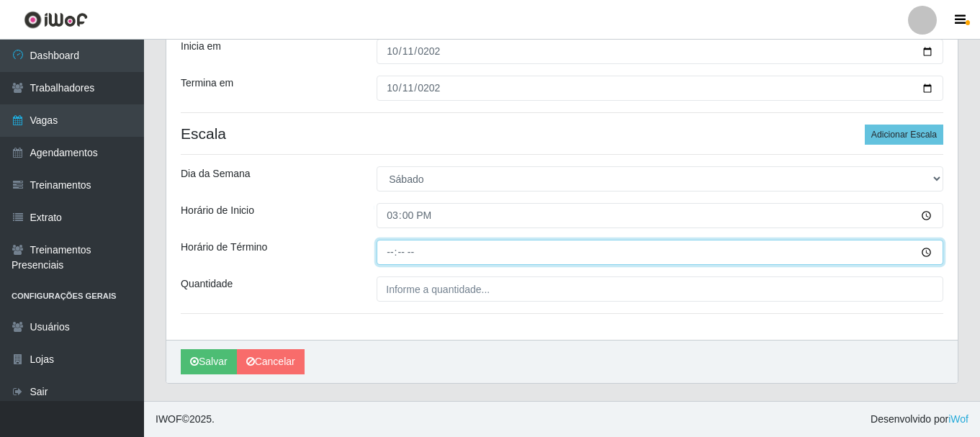
click at [390, 254] on input "Horário de Término" at bounding box center [660, 252] width 567 height 25
type input "19:00"
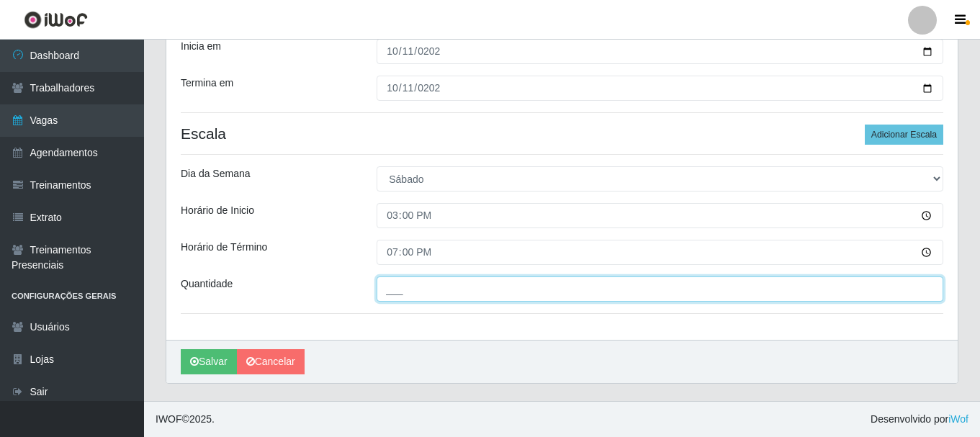
click at [391, 284] on input "___" at bounding box center [660, 289] width 567 height 25
type input "1__"
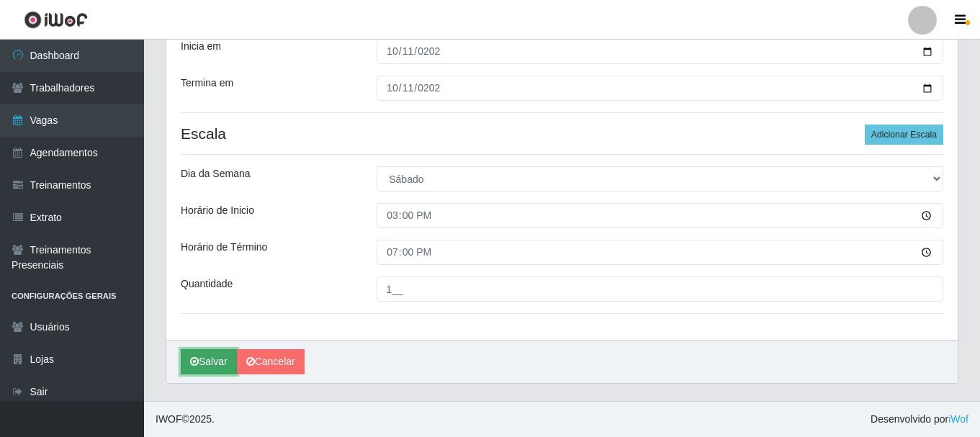
click at [205, 359] on button "Salvar" at bounding box center [209, 361] width 56 height 25
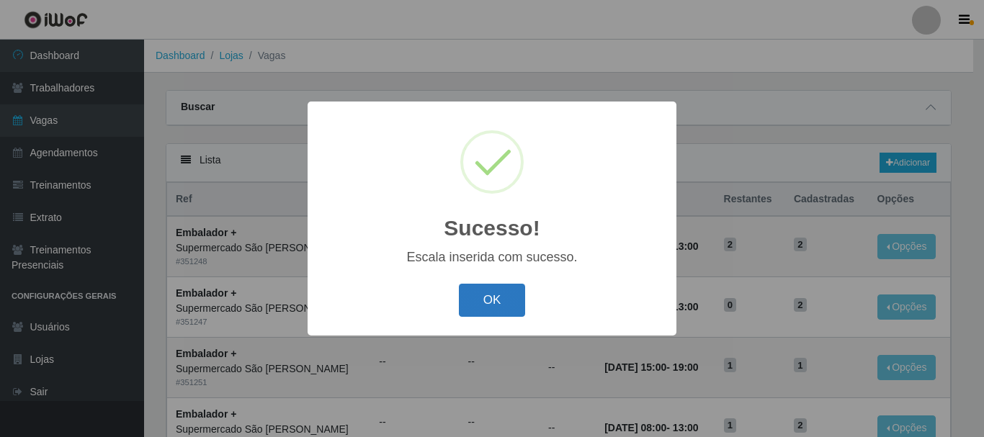
click at [485, 300] on button "OK" at bounding box center [492, 301] width 67 height 34
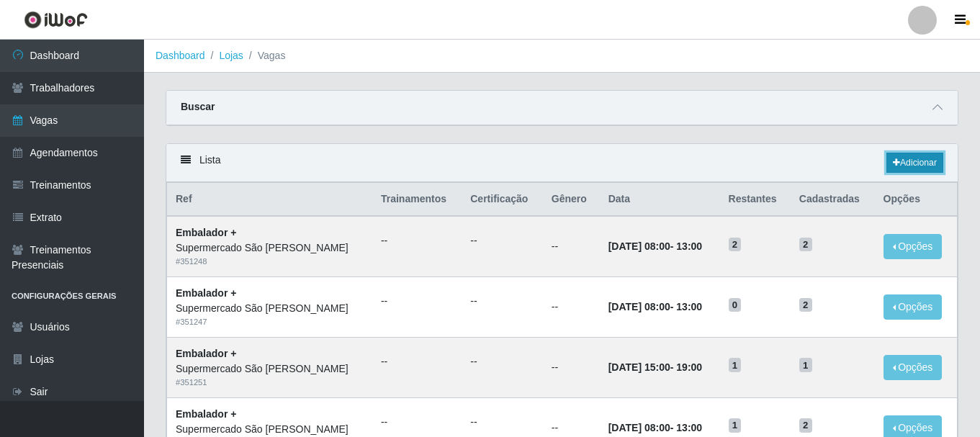
click at [902, 162] on link "Adicionar" at bounding box center [914, 163] width 57 height 20
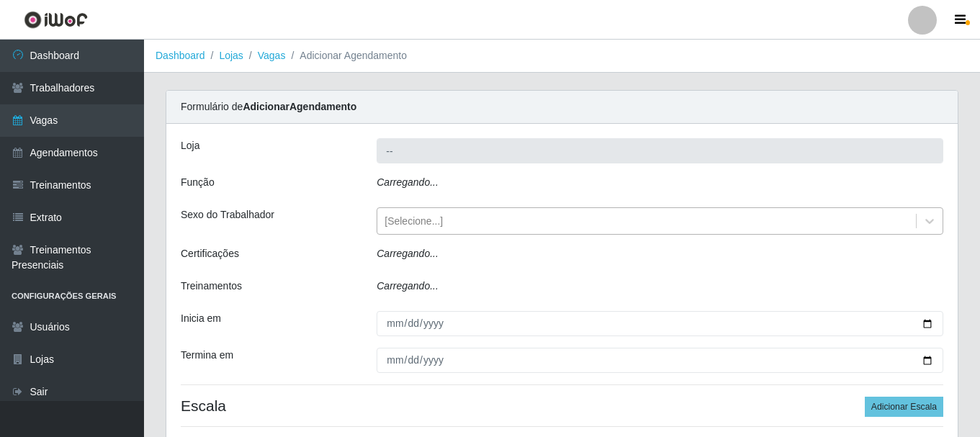
type input "Supermercado São [PERSON_NAME]"
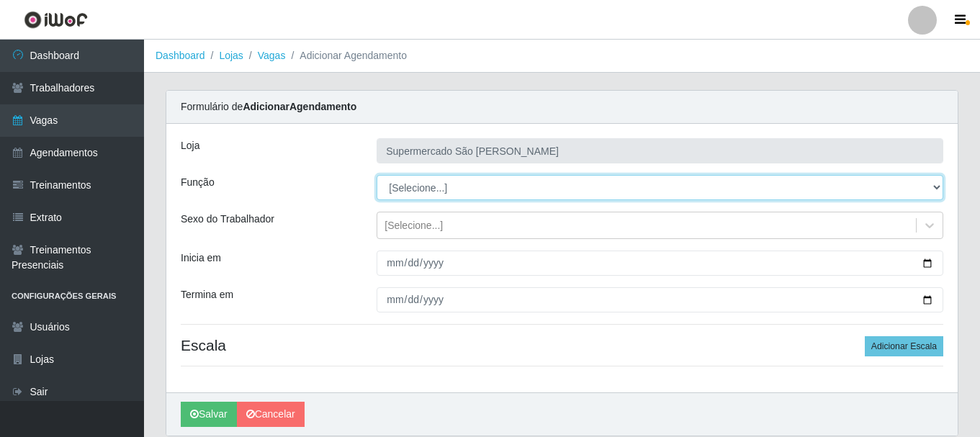
click at [452, 190] on select "[Selecione...] ASG ASG + ASG ++ Embalador Embalador + Embalador ++" at bounding box center [660, 187] width 567 height 25
select select "70"
click at [377, 175] on select "[Selecione...] ASG ASG + ASG ++ Embalador Embalador + Embalador ++" at bounding box center [660, 187] width 567 height 25
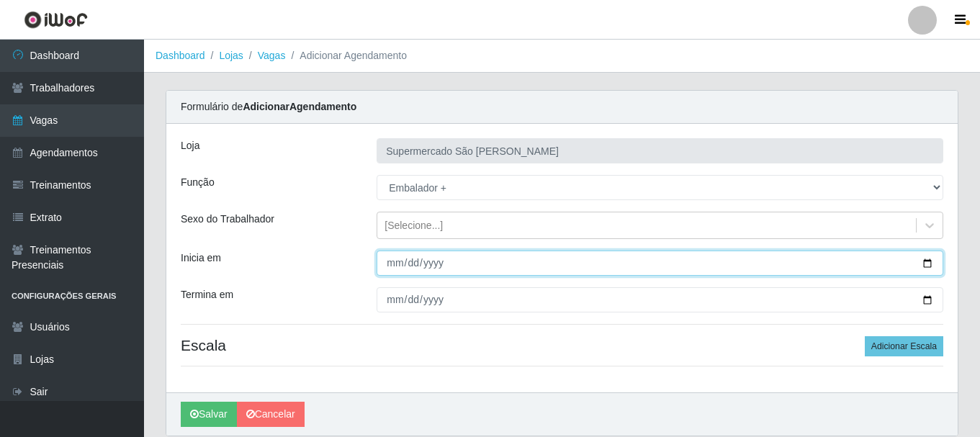
click at [389, 265] on input "Inicia em" at bounding box center [660, 263] width 567 height 25
type input "2025-10-18"
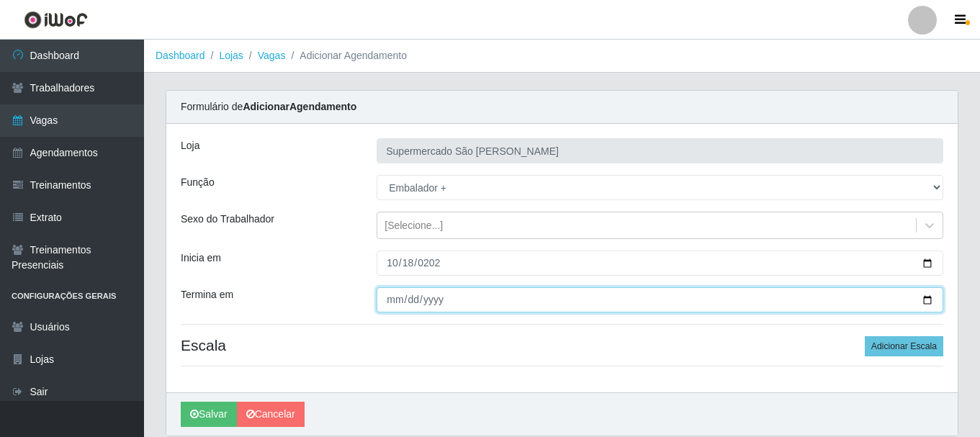
click at [390, 300] on input "Termina em" at bounding box center [660, 299] width 567 height 25
type input "2025-10-18"
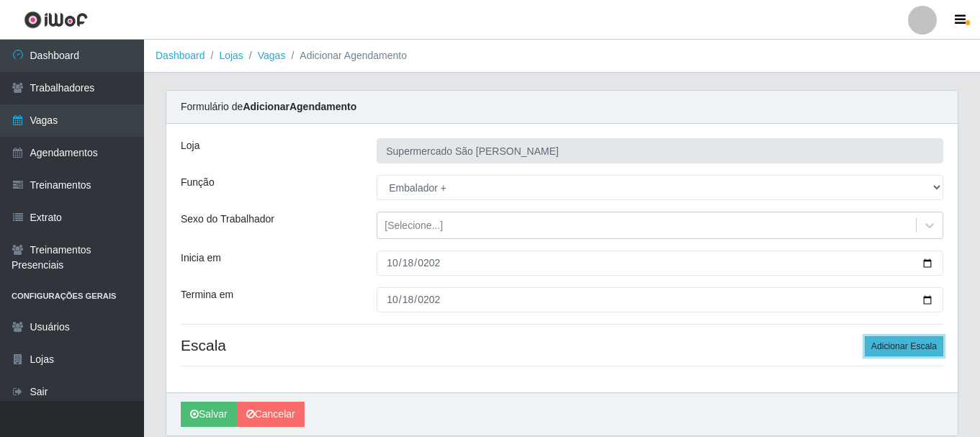
click at [903, 344] on button "Adicionar Escala" at bounding box center [904, 346] width 78 height 20
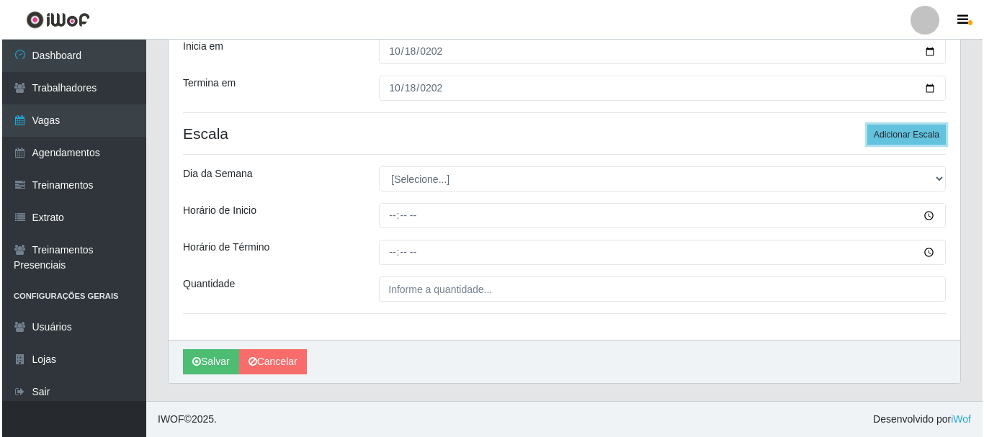
scroll to position [140, 0]
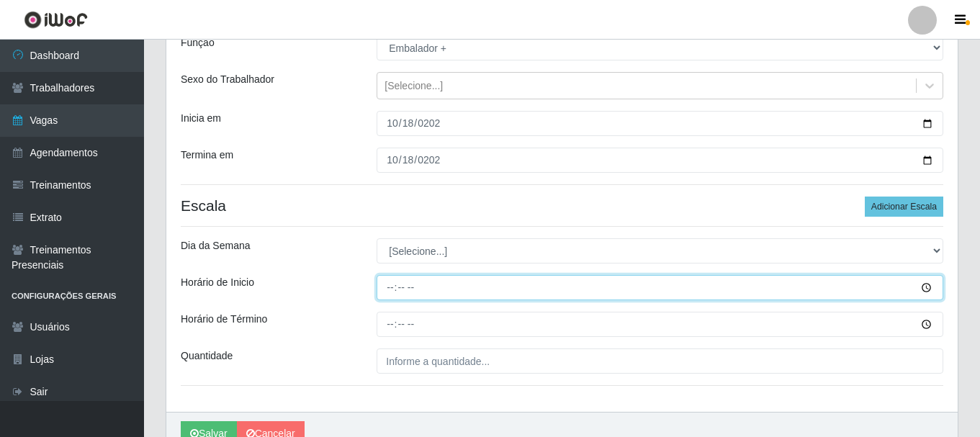
click at [384, 287] on input "Horário de Inicio" at bounding box center [660, 287] width 567 height 25
type input "08:00"
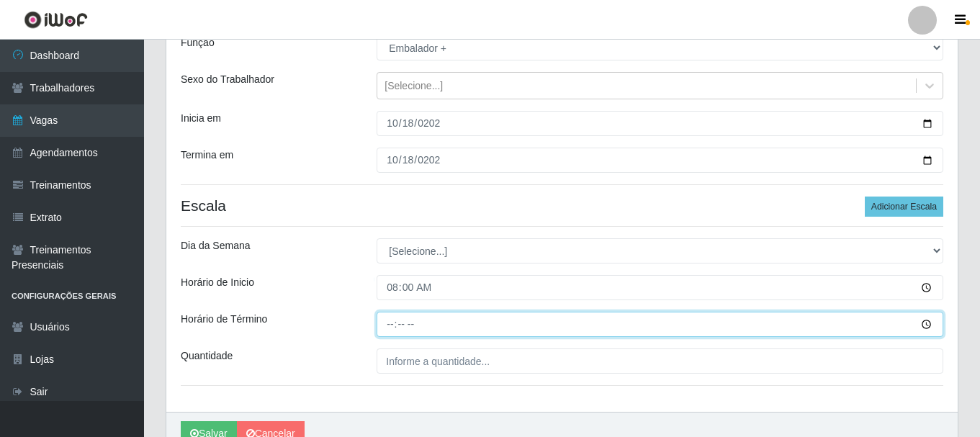
click at [387, 325] on input "Horário de Término" at bounding box center [660, 324] width 567 height 25
type input "13:00"
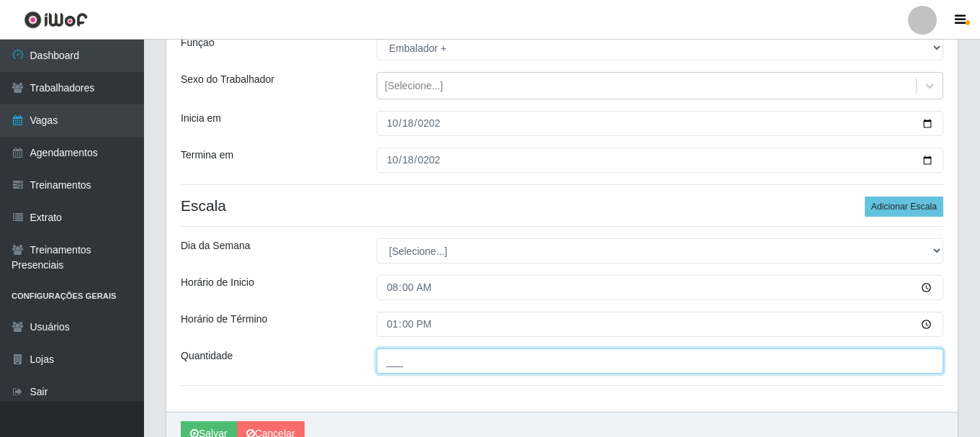
click at [401, 356] on input "___" at bounding box center [660, 361] width 567 height 25
type input "2__"
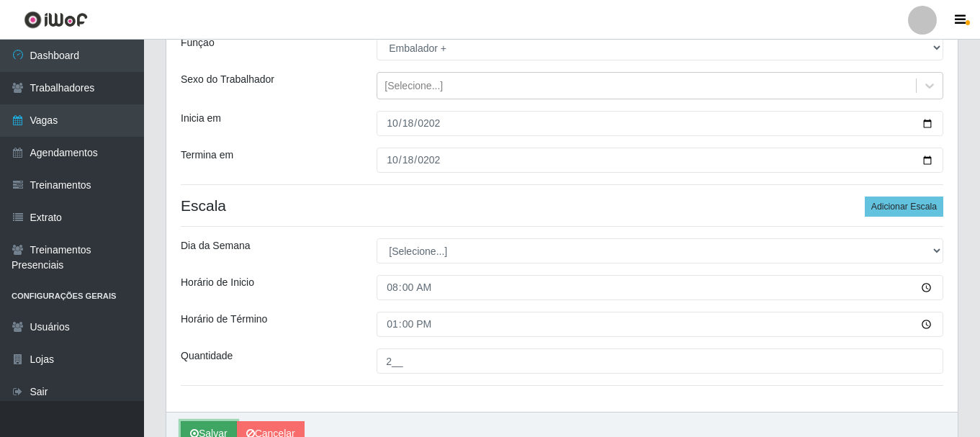
click at [205, 429] on button "Salvar" at bounding box center [209, 433] width 56 height 25
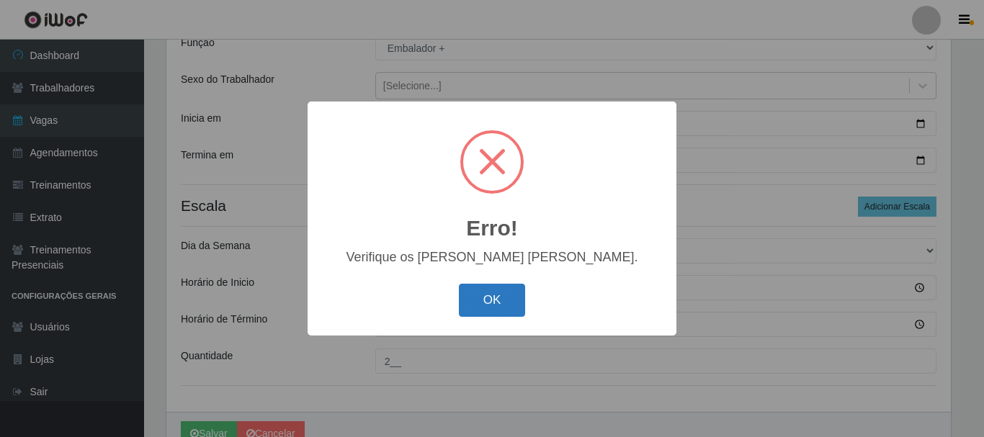
click at [503, 301] on button "OK" at bounding box center [492, 301] width 67 height 34
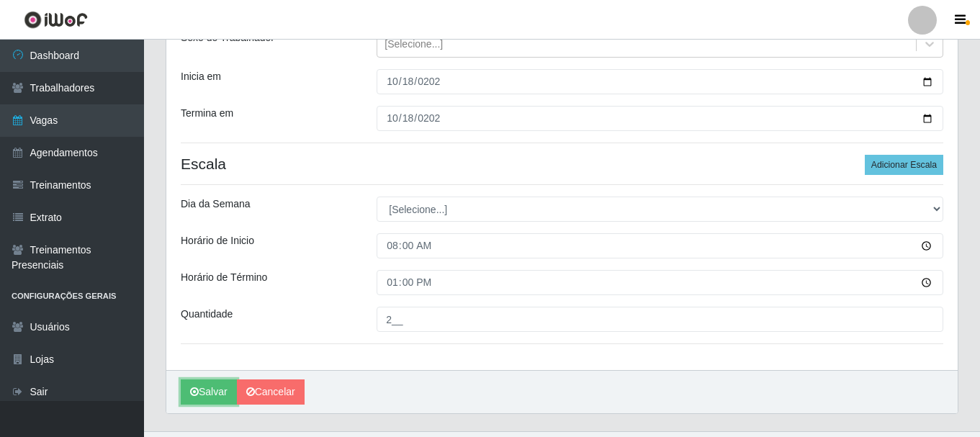
scroll to position [212, 0]
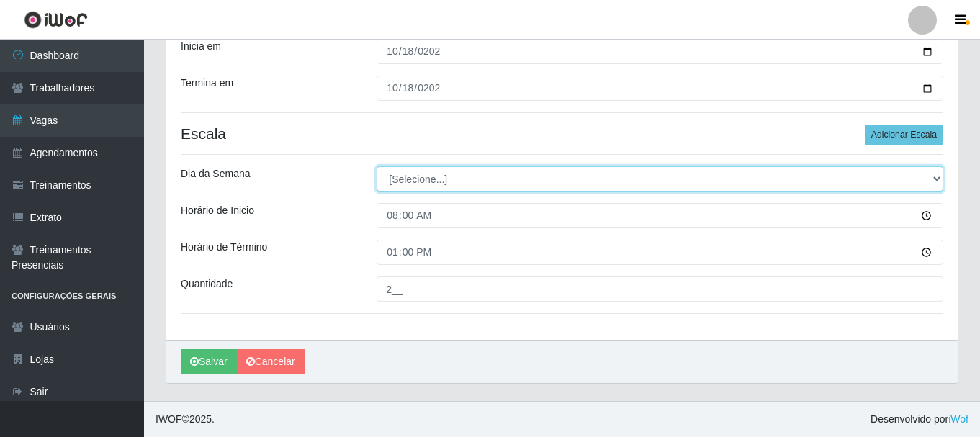
click at [413, 181] on select "[Selecione...] Segunda Terça Quarta Quinta Sexta Sábado Domingo" at bounding box center [660, 178] width 567 height 25
select select "6"
click at [377, 166] on select "[Selecione...] Segunda Terça Quarta Quinta Sexta Sábado Domingo" at bounding box center [660, 178] width 567 height 25
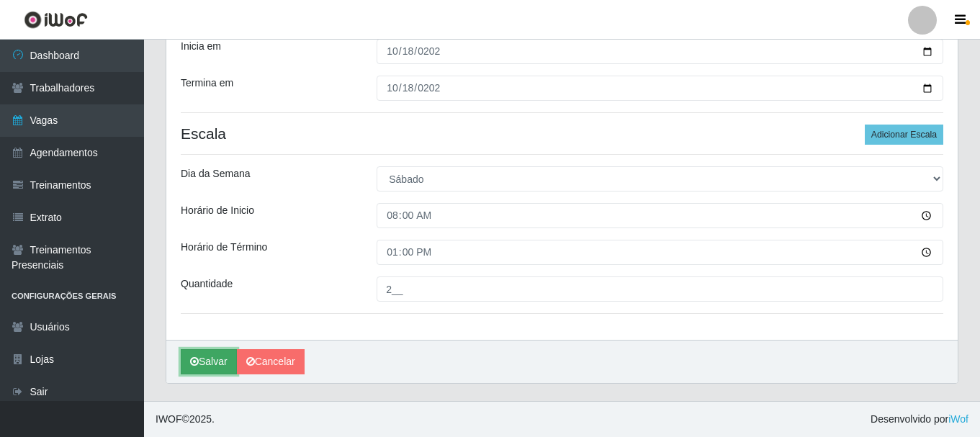
click at [210, 354] on button "Salvar" at bounding box center [209, 361] width 56 height 25
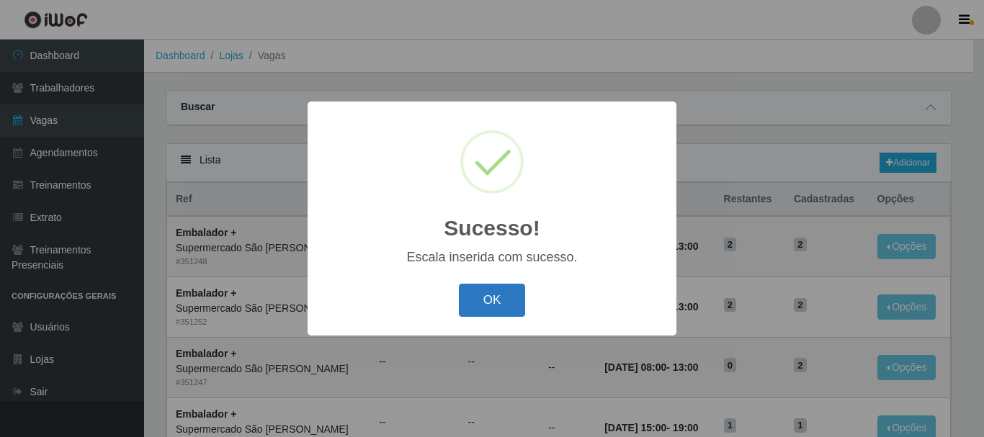
click at [467, 313] on button "OK" at bounding box center [492, 301] width 67 height 34
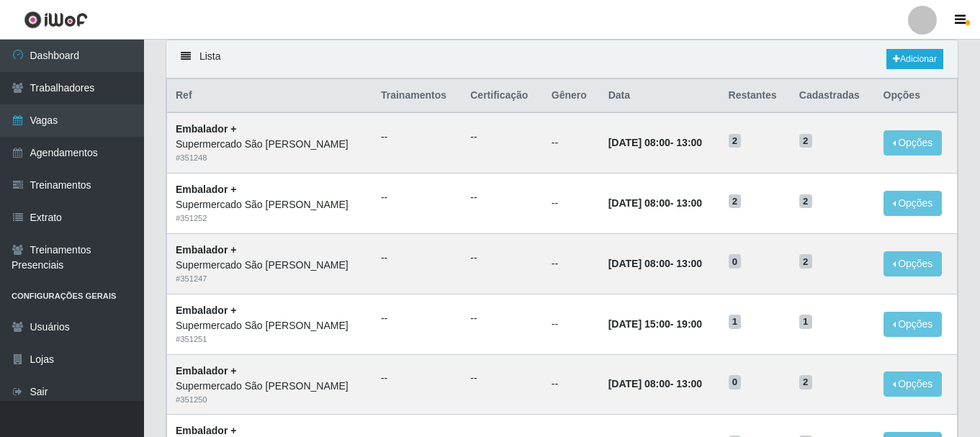
scroll to position [72, 0]
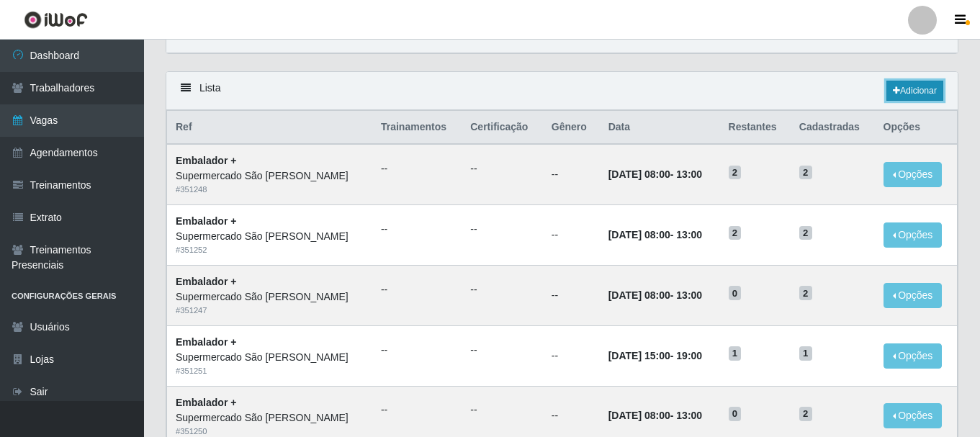
click at [925, 86] on link "Adicionar" at bounding box center [914, 91] width 57 height 20
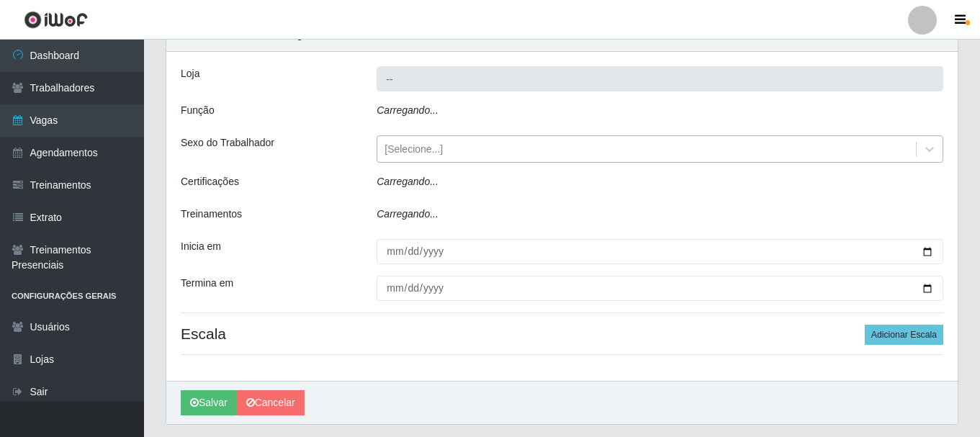
type input "Supermercado São [PERSON_NAME]"
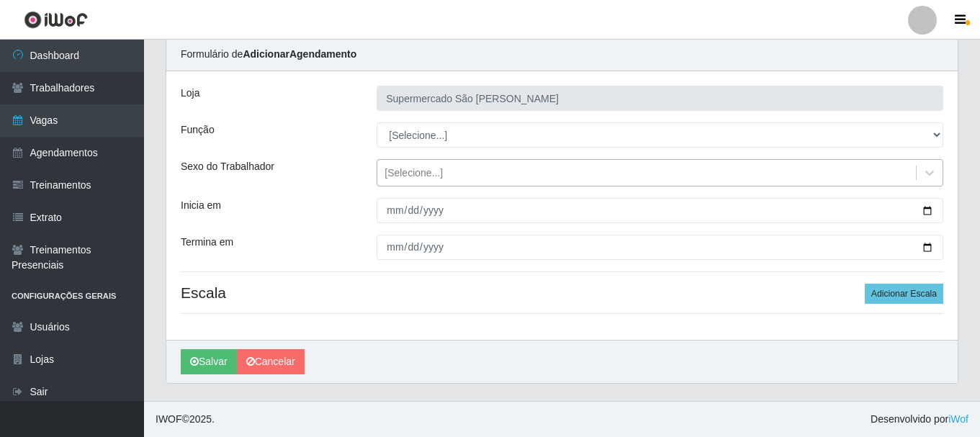
scroll to position [53, 0]
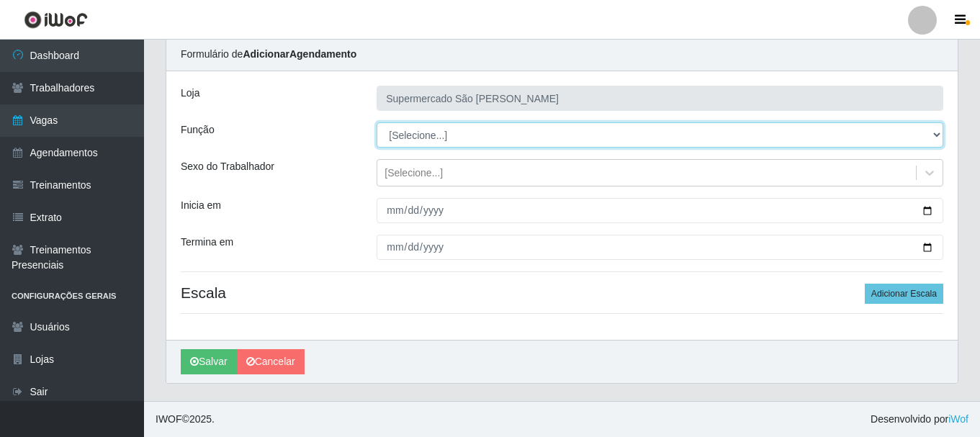
click at [467, 136] on select "[Selecione...] ASG ASG + ASG ++ Embalador Embalador + Embalador ++" at bounding box center [660, 134] width 567 height 25
select select "70"
click at [377, 122] on select "[Selecione...] ASG ASG + ASG ++ Embalador Embalador + Embalador ++" at bounding box center [660, 134] width 567 height 25
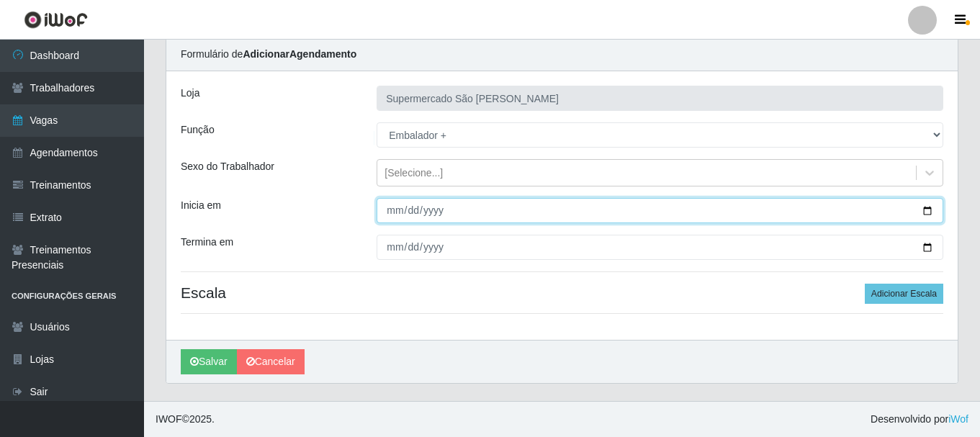
click at [396, 215] on input "Inicia em" at bounding box center [660, 210] width 567 height 25
type input "2025-10-18"
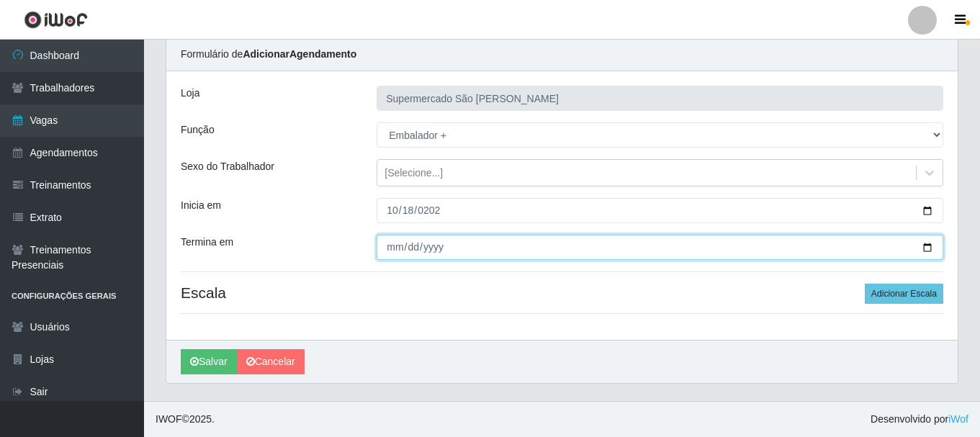
click at [387, 248] on input "Termina em" at bounding box center [660, 247] width 567 height 25
type input "2025-10-18"
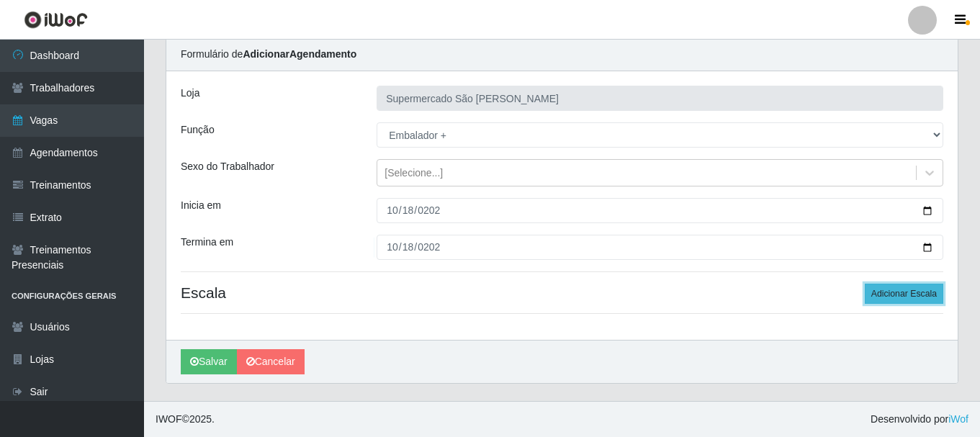
click at [902, 290] on button "Adicionar Escala" at bounding box center [904, 294] width 78 height 20
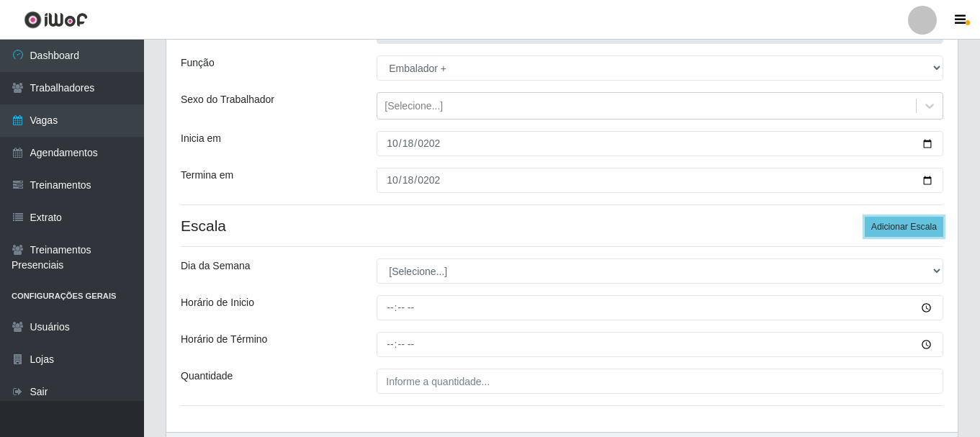
scroll to position [212, 0]
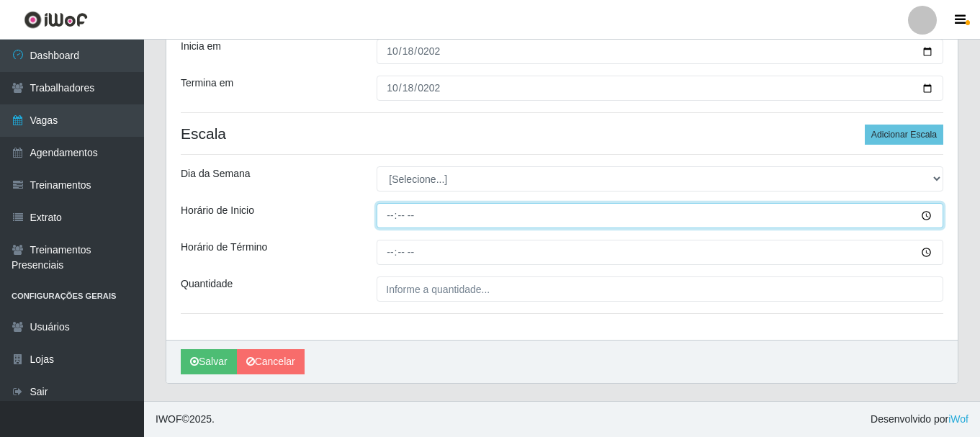
click at [385, 218] on input "Horário de Inicio" at bounding box center [660, 215] width 567 height 25
type input "15:00"
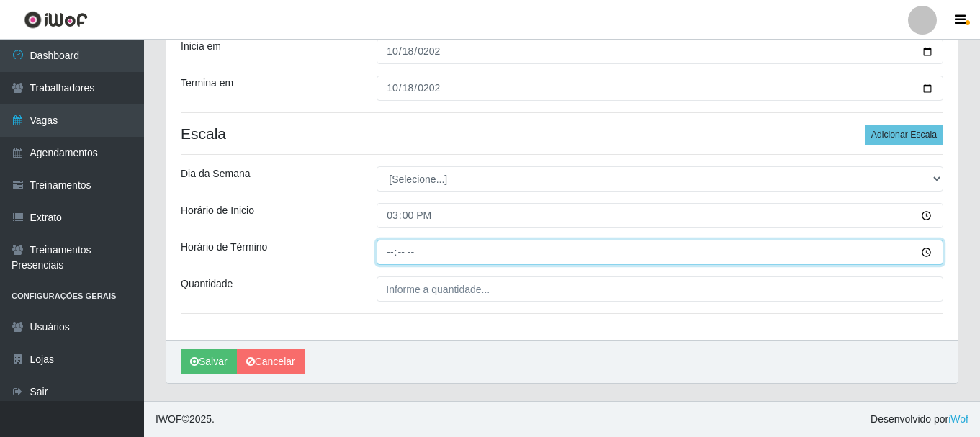
drag, startPoint x: 390, startPoint y: 251, endPoint x: 394, endPoint y: 276, distance: 25.6
click at [389, 251] on input "Horário de Término" at bounding box center [660, 252] width 567 height 25
type input "19:00"
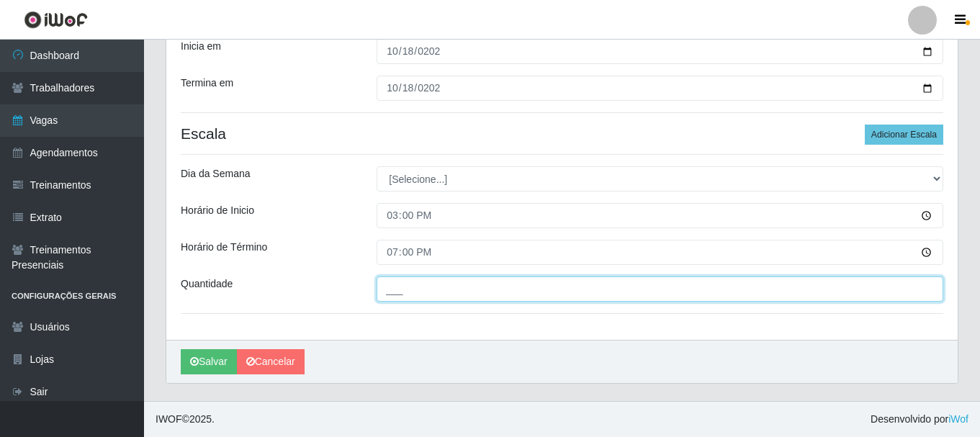
click at [392, 295] on input "___" at bounding box center [660, 289] width 567 height 25
type input "1__"
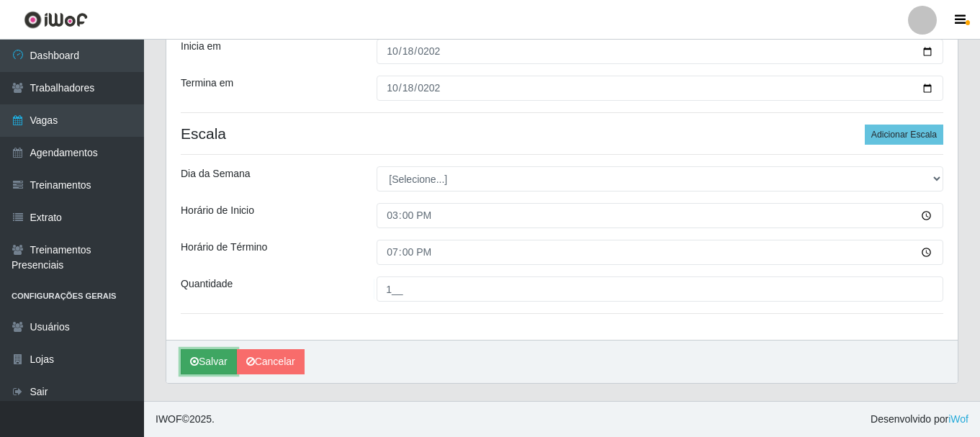
click at [207, 360] on button "Salvar" at bounding box center [209, 361] width 56 height 25
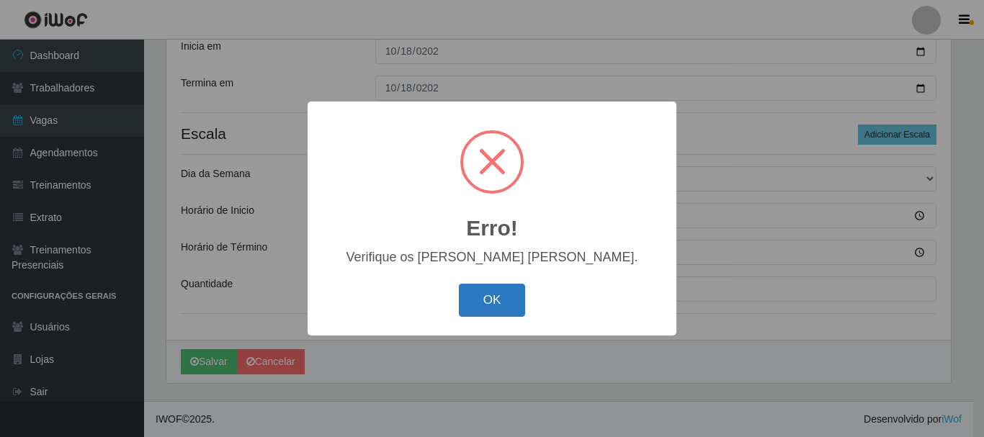
click at [501, 309] on button "OK" at bounding box center [492, 301] width 67 height 34
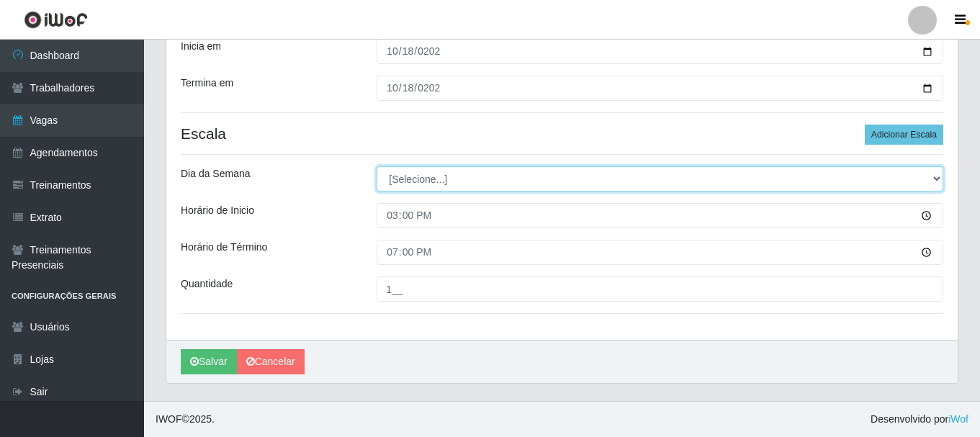
click at [431, 180] on select "[Selecione...] Segunda Terça Quarta Quinta Sexta Sábado Domingo" at bounding box center [660, 178] width 567 height 25
select select "6"
click at [377, 166] on select "[Selecione...] Segunda Terça Quarta Quinta Sexta Sábado Domingo" at bounding box center [660, 178] width 567 height 25
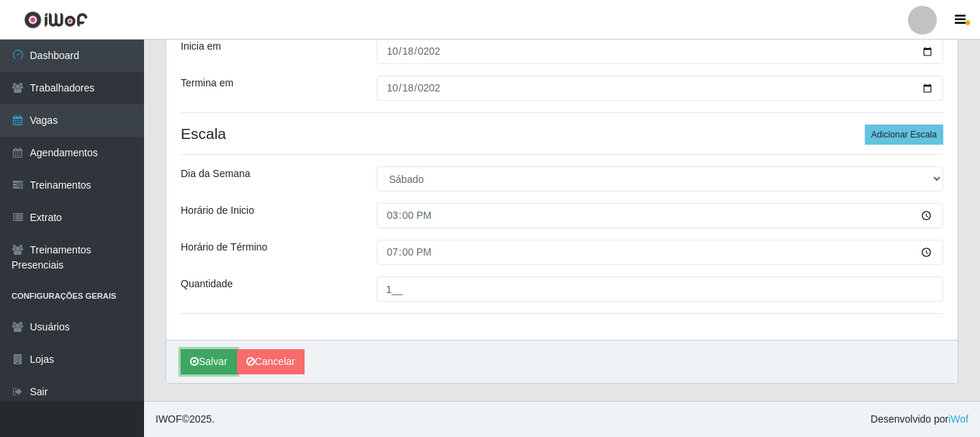
click at [217, 357] on button "Salvar" at bounding box center [209, 361] width 56 height 25
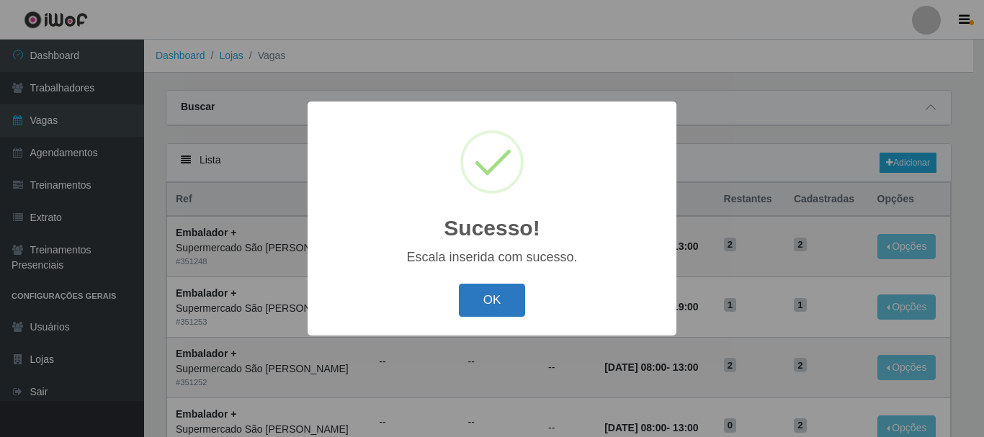
click at [483, 303] on button "OK" at bounding box center [492, 301] width 67 height 34
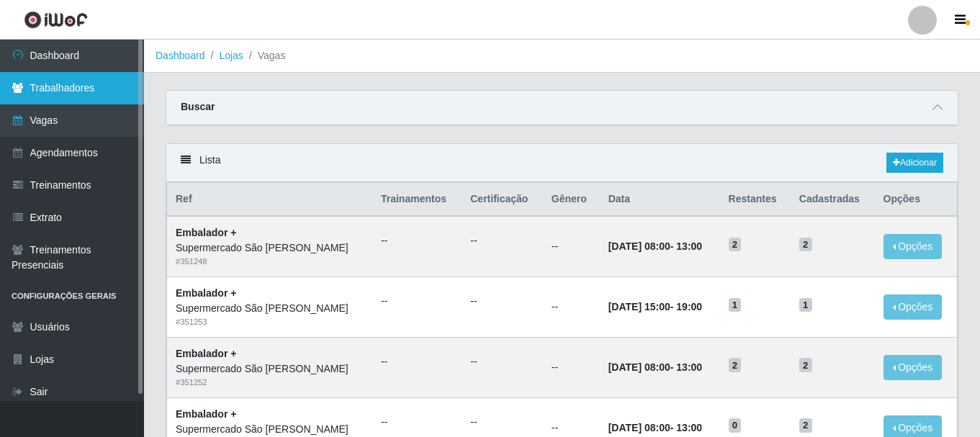
click at [62, 87] on link "Trabalhadores" at bounding box center [72, 88] width 144 height 32
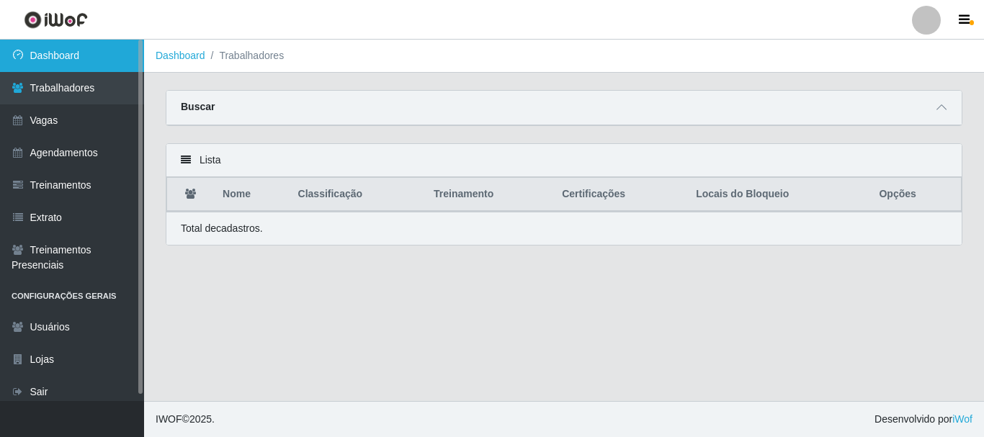
click at [58, 53] on link "Dashboard" at bounding box center [72, 56] width 144 height 32
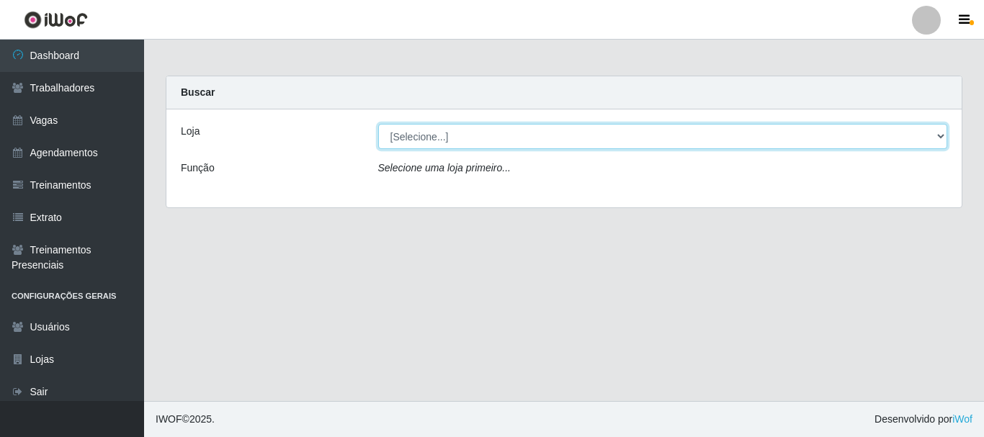
click at [477, 135] on select "[Selecione...] Supermercado São José Rangel" at bounding box center [663, 136] width 570 height 25
select select "183"
click at [378, 124] on select "[Selecione...] Supermercado São José Rangel" at bounding box center [663, 136] width 570 height 25
